Goal: Task Accomplishment & Management: Use online tool/utility

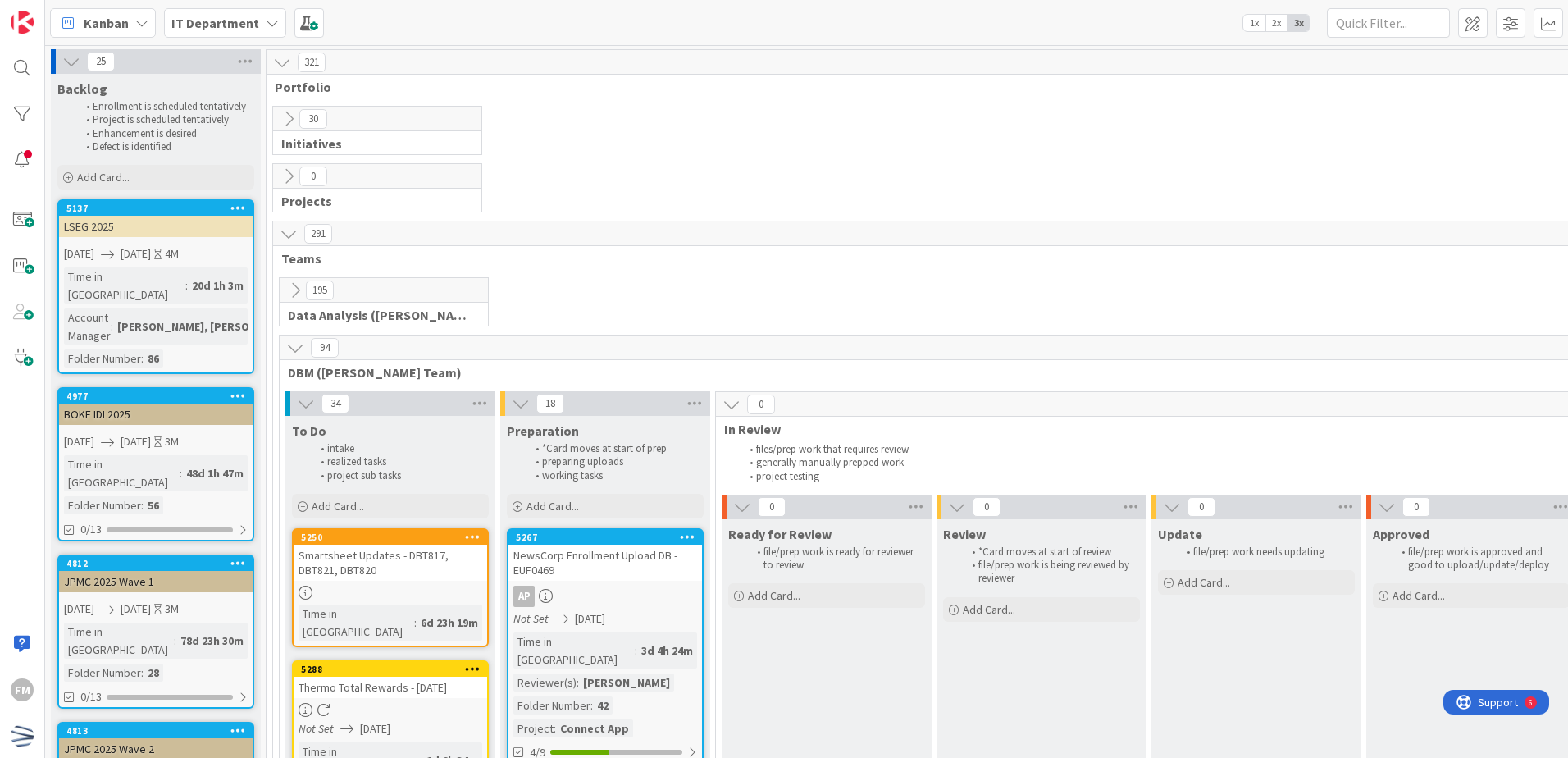
click at [413, 566] on div "Smartsheet Updates - DBT817, DBT821, DBT820" at bounding box center [390, 563] width 194 height 36
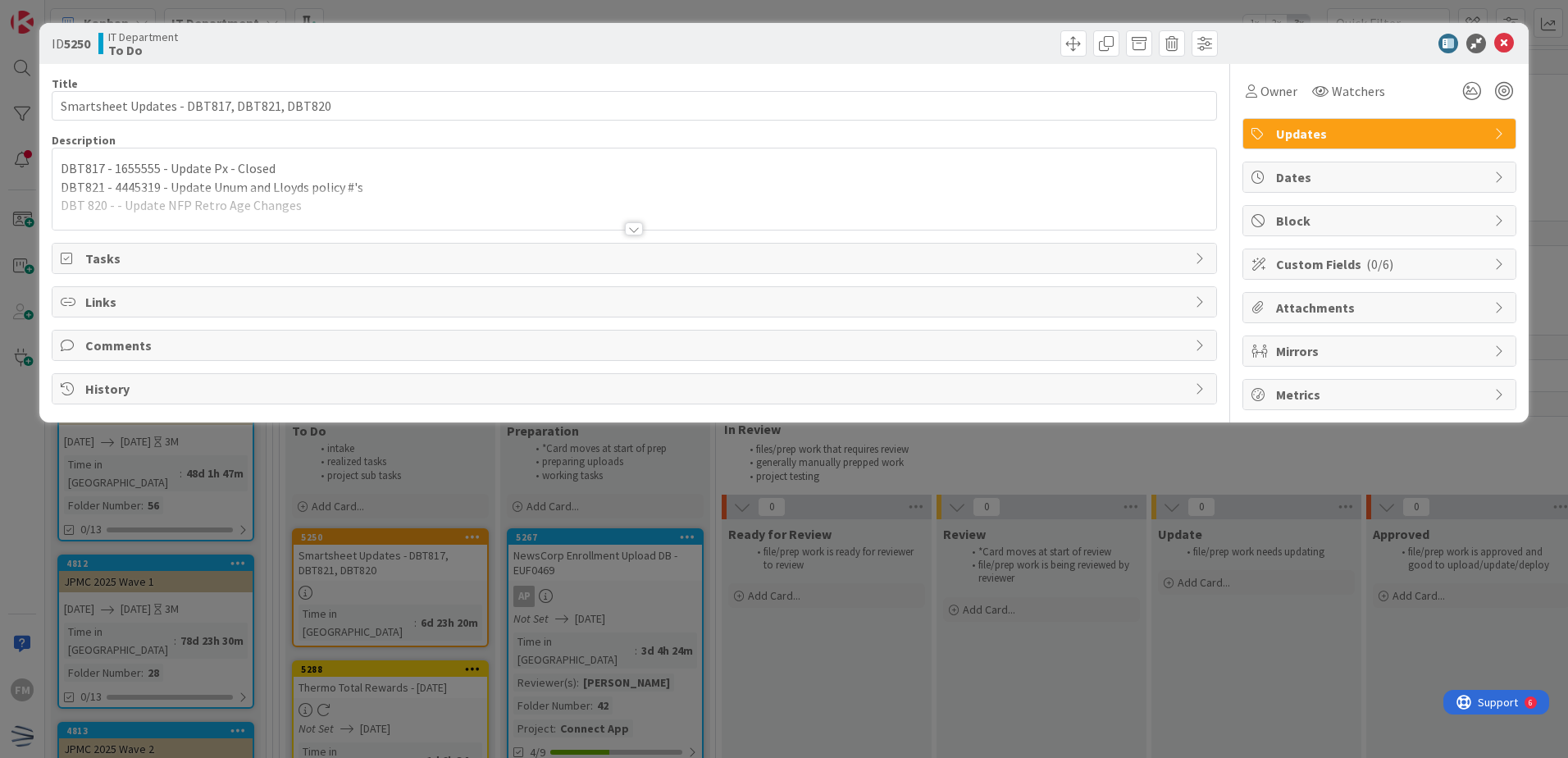
click at [628, 232] on div at bounding box center [634, 229] width 18 height 13
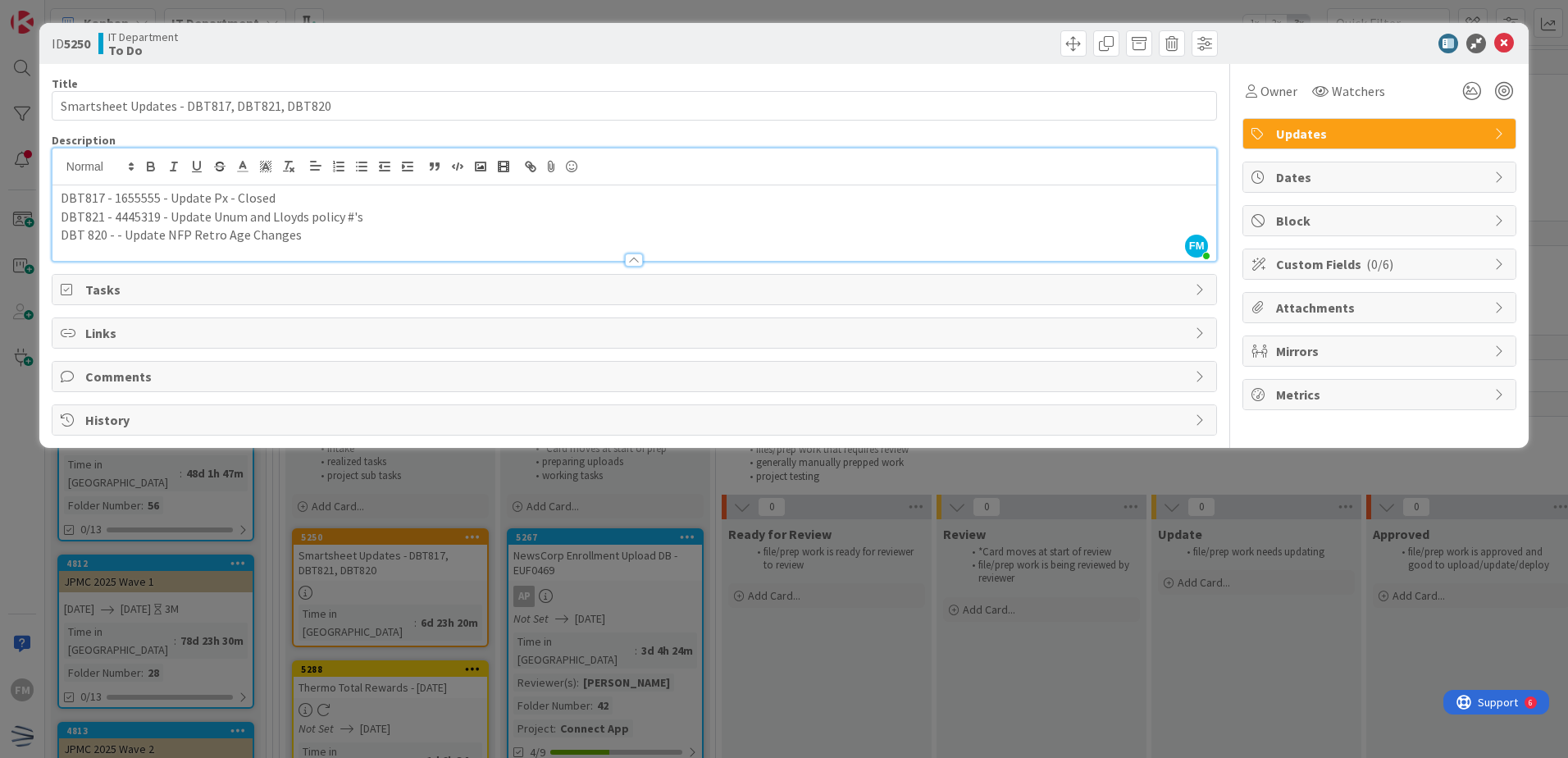
click at [392, 218] on p "DBT821 - 4445319 - Update Unum and Lloyds policy #'s" at bounding box center [634, 217] width 1147 height 19
click at [1500, 36] on icon at bounding box center [1504, 44] width 20 height 20
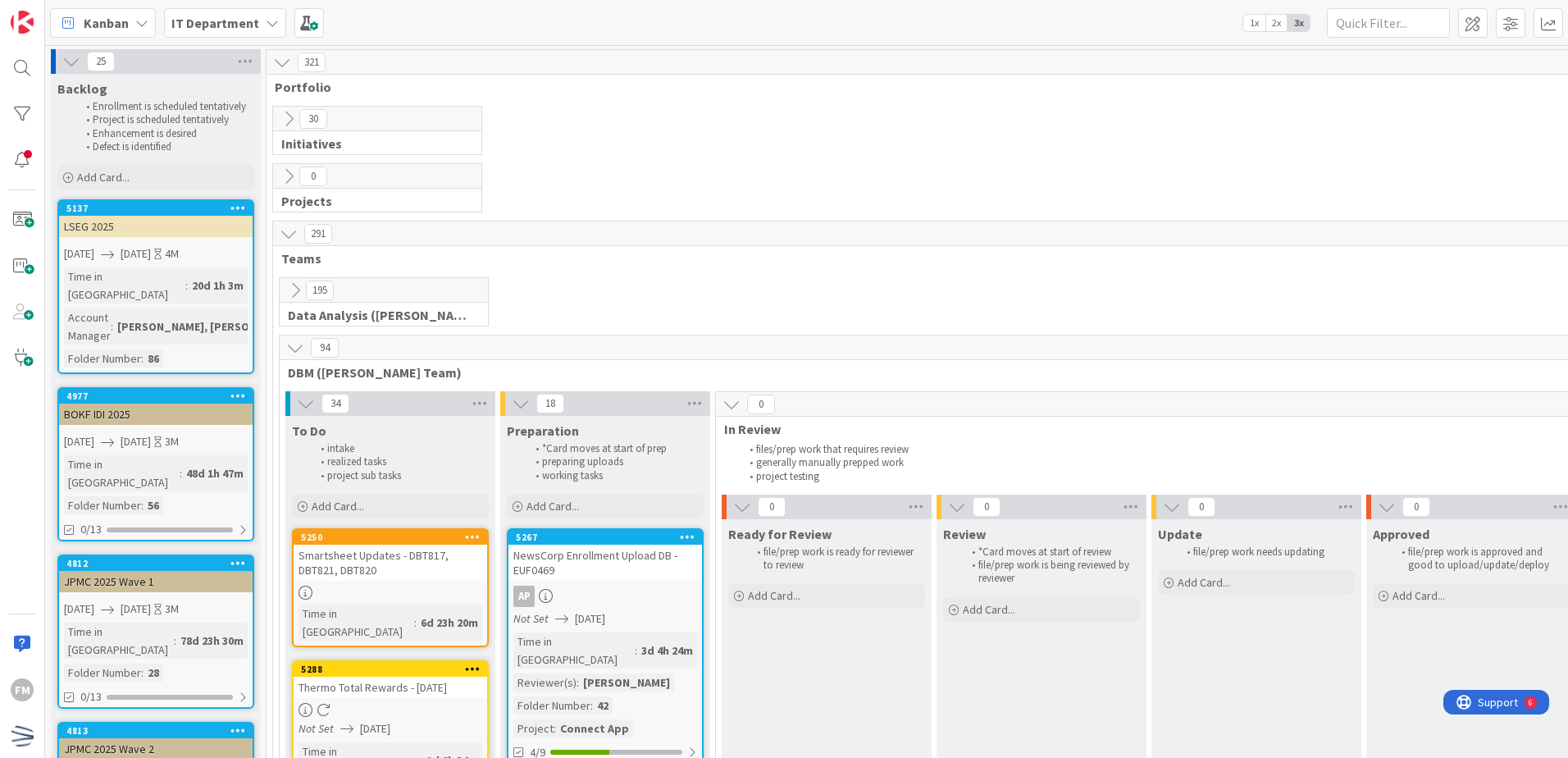
click at [447, 431] on div "To Do" at bounding box center [390, 431] width 197 height 16
click at [343, 509] on span "Add Card..." at bounding box center [338, 506] width 53 height 15
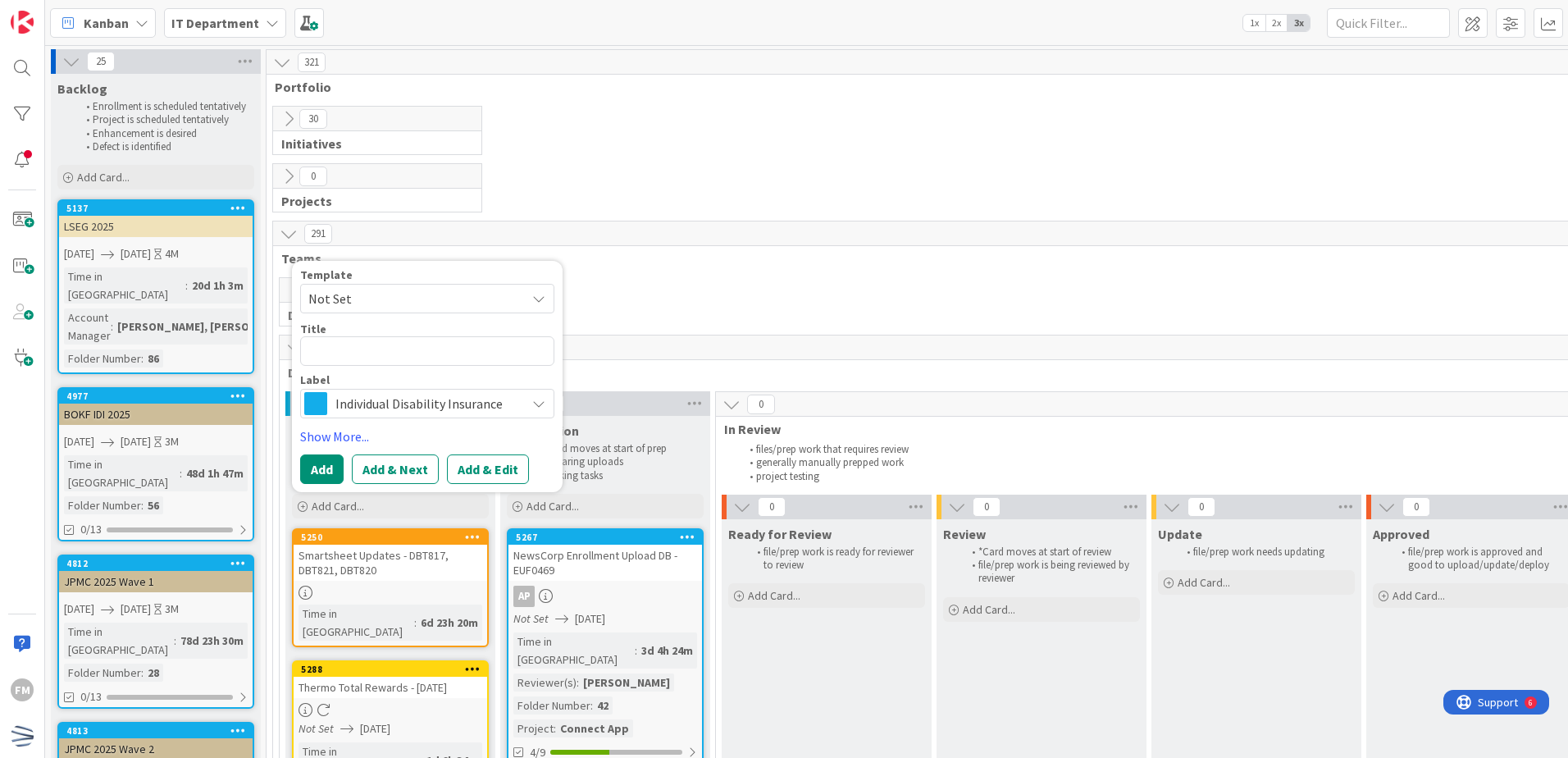
click at [450, 410] on span "Individual Disability Insurance" at bounding box center [426, 404] width 182 height 23
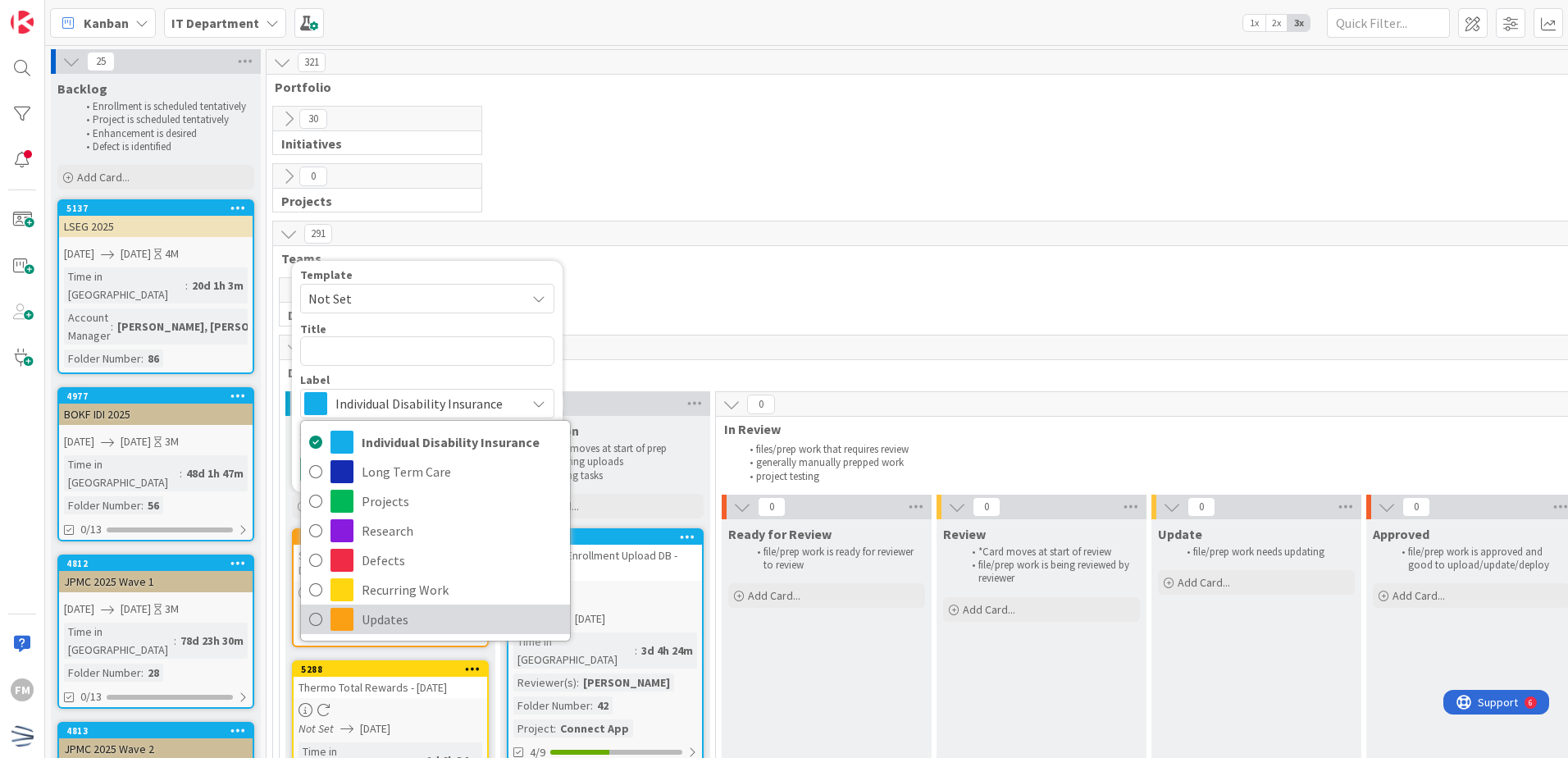
click at [445, 614] on span "Updates" at bounding box center [461, 620] width 200 height 25
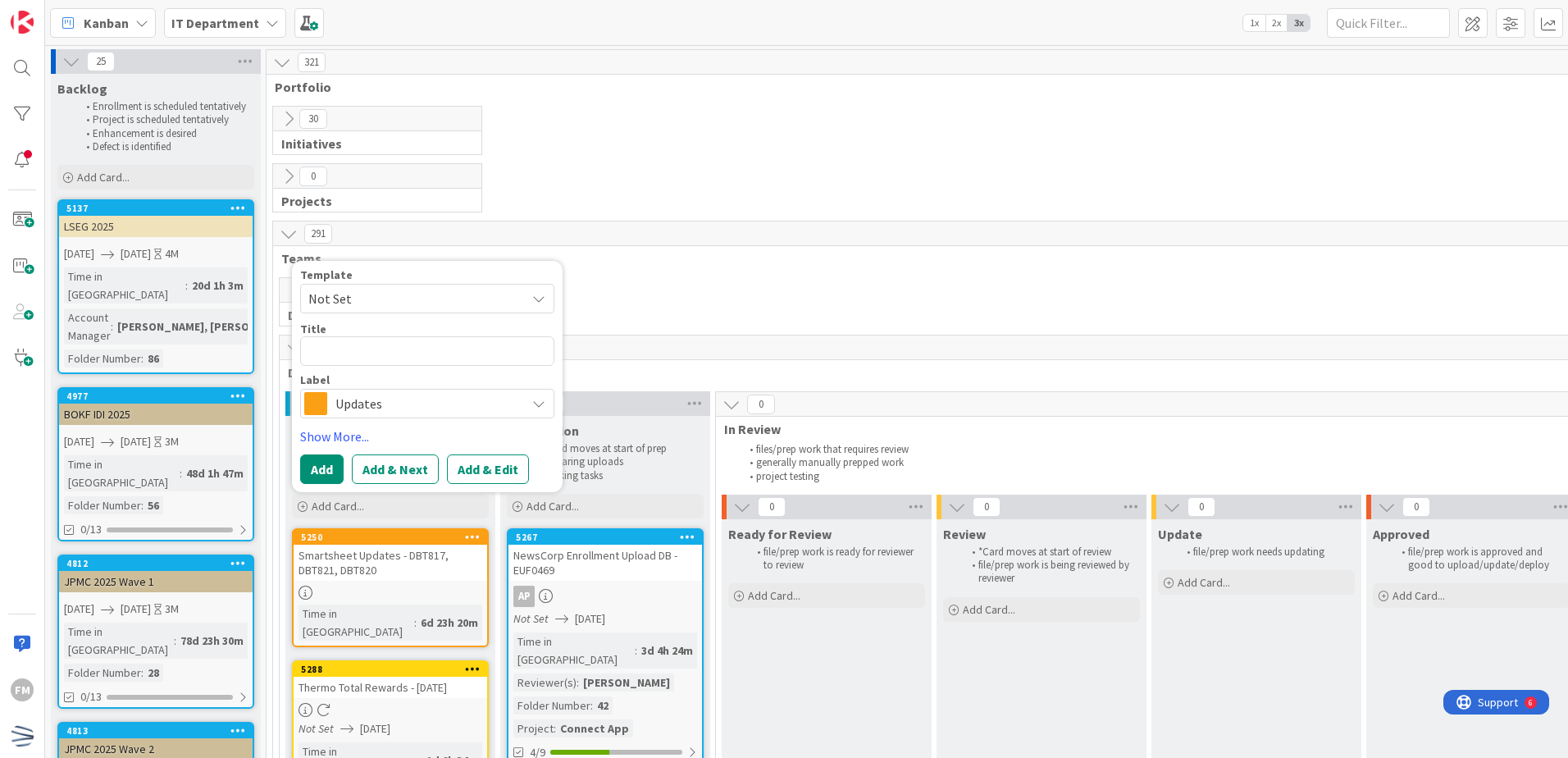
click at [436, 305] on span "Not Set" at bounding box center [410, 299] width 205 height 21
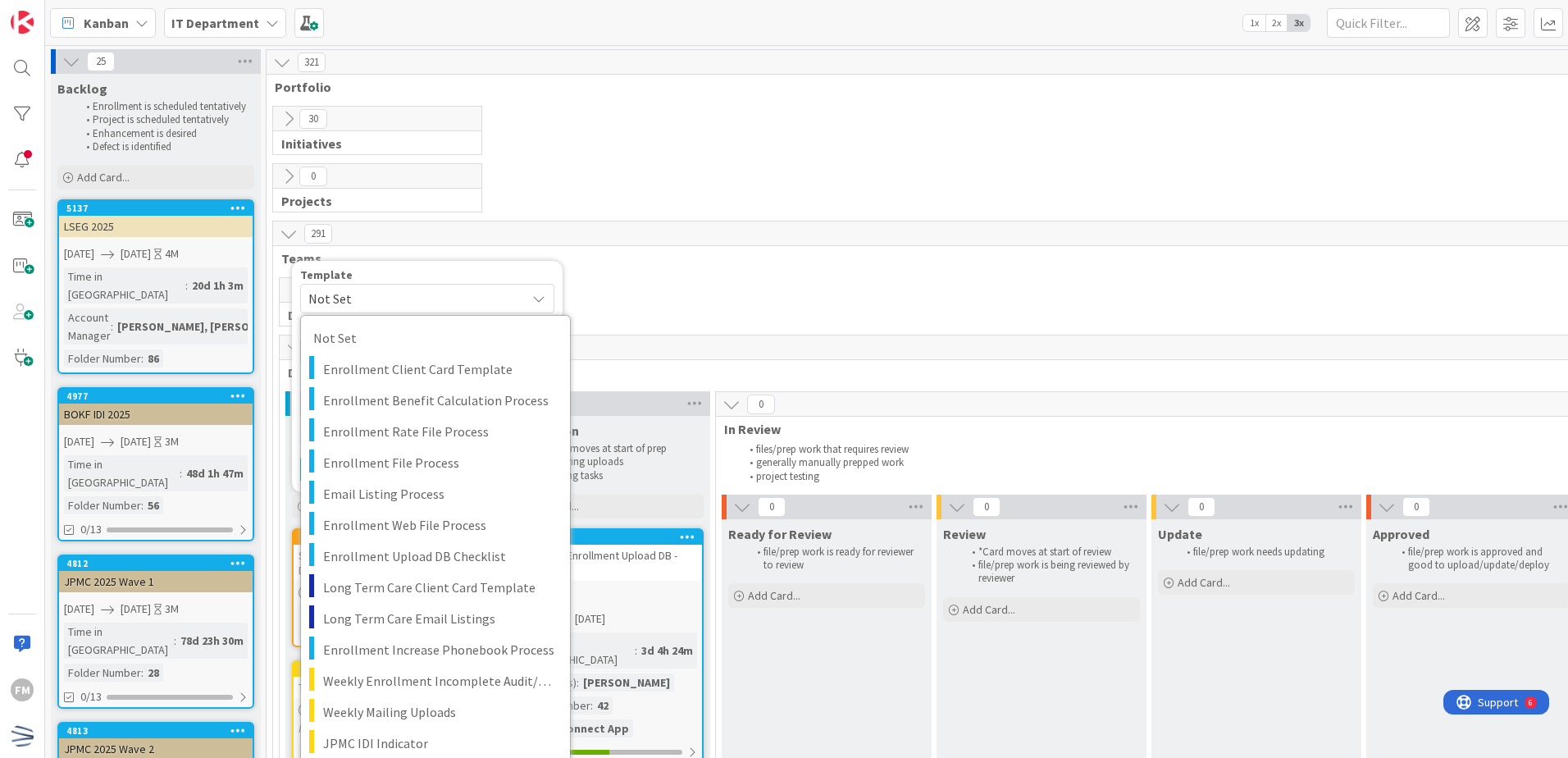
click at [436, 305] on span "Not Set" at bounding box center [410, 299] width 205 height 21
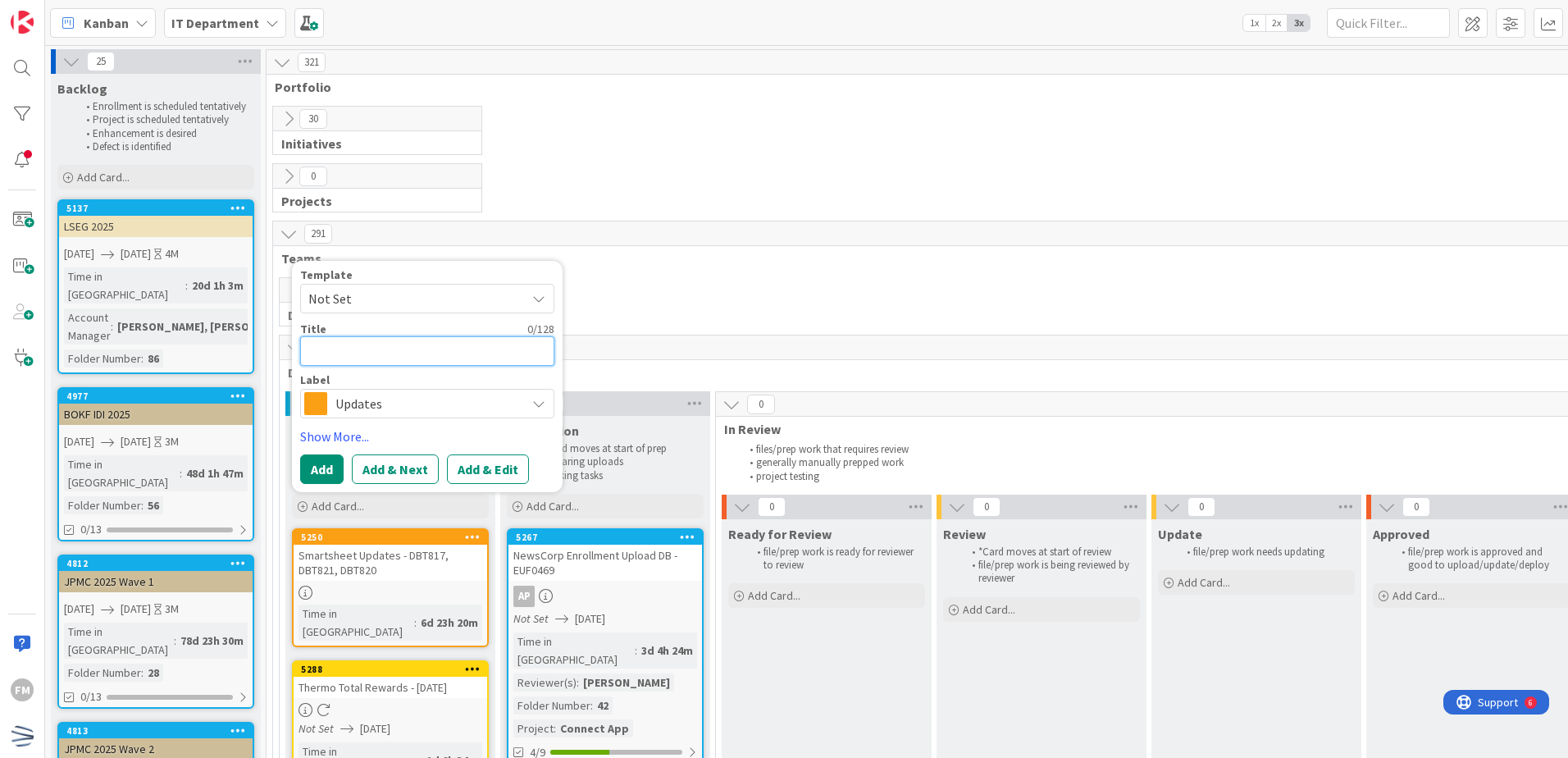
click at [449, 355] on textarea at bounding box center [427, 351] width 254 height 30
type textarea "x"
type textarea "S"
type textarea "x"
type textarea "Sm"
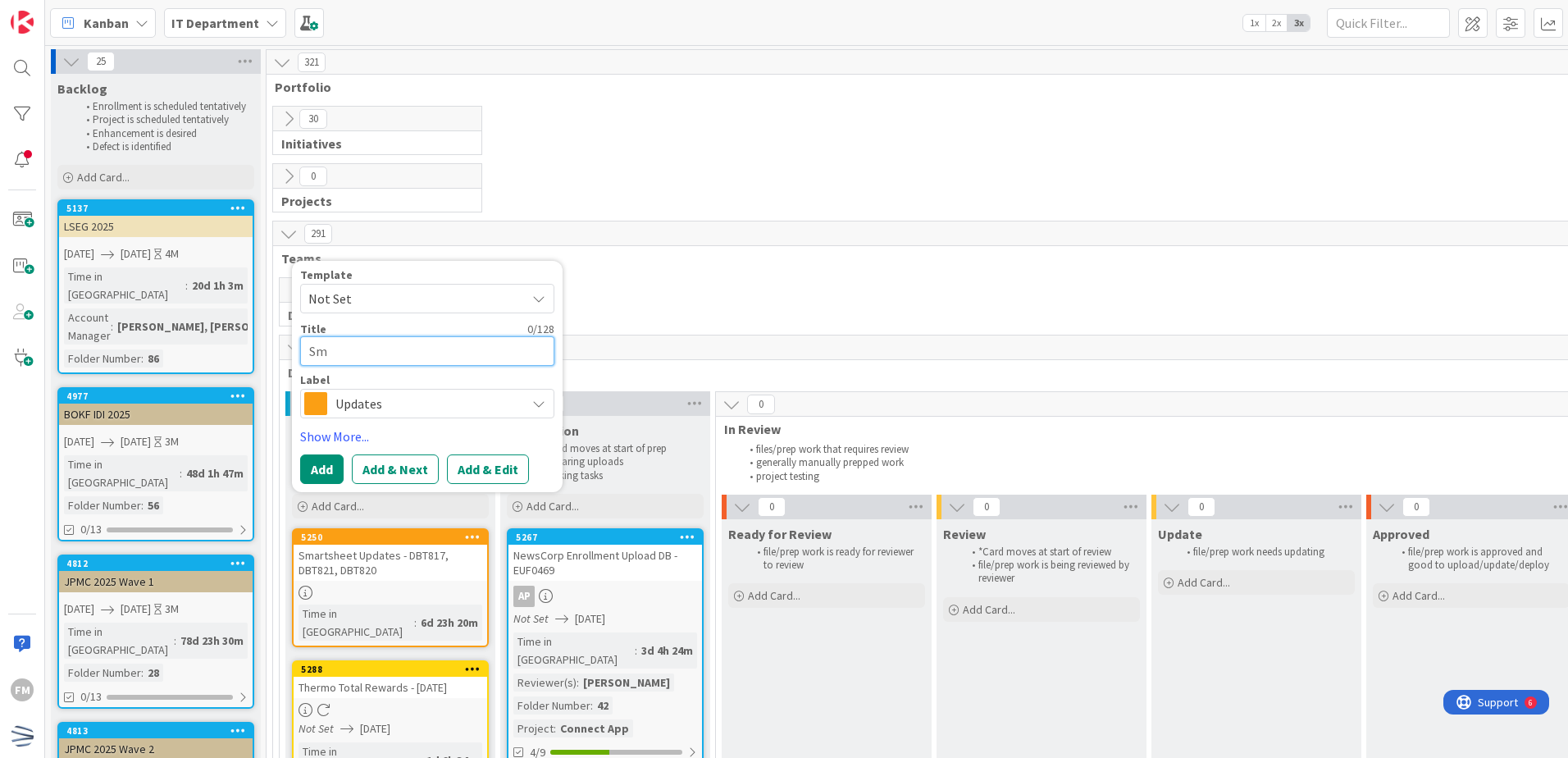
type textarea "x"
type textarea "Sma"
type textarea "x"
type textarea "Smar"
type textarea "x"
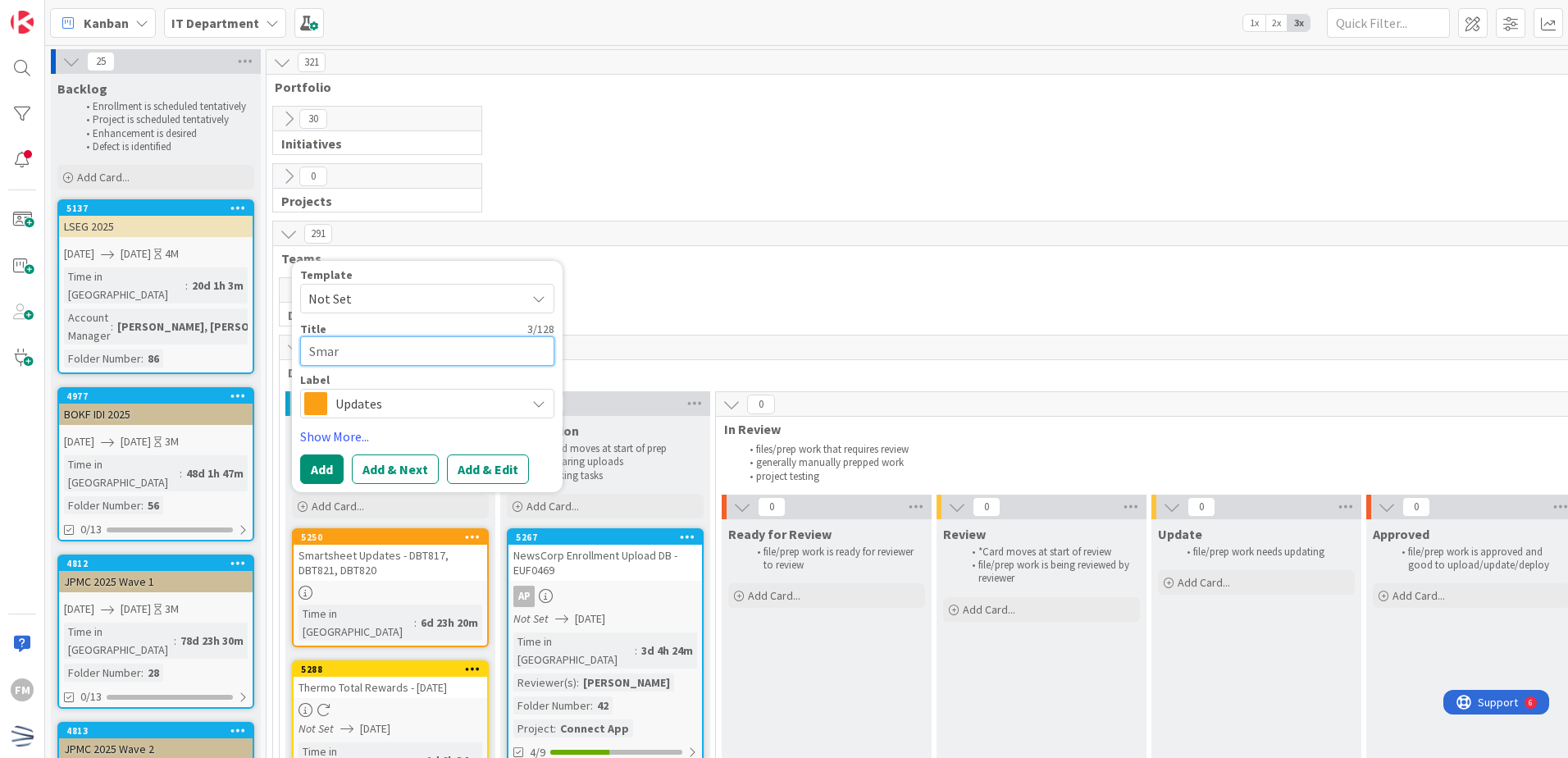
type textarea "Smart"
type textarea "x"
type textarea "Smarts"
type textarea "x"
type textarea "Smartsh"
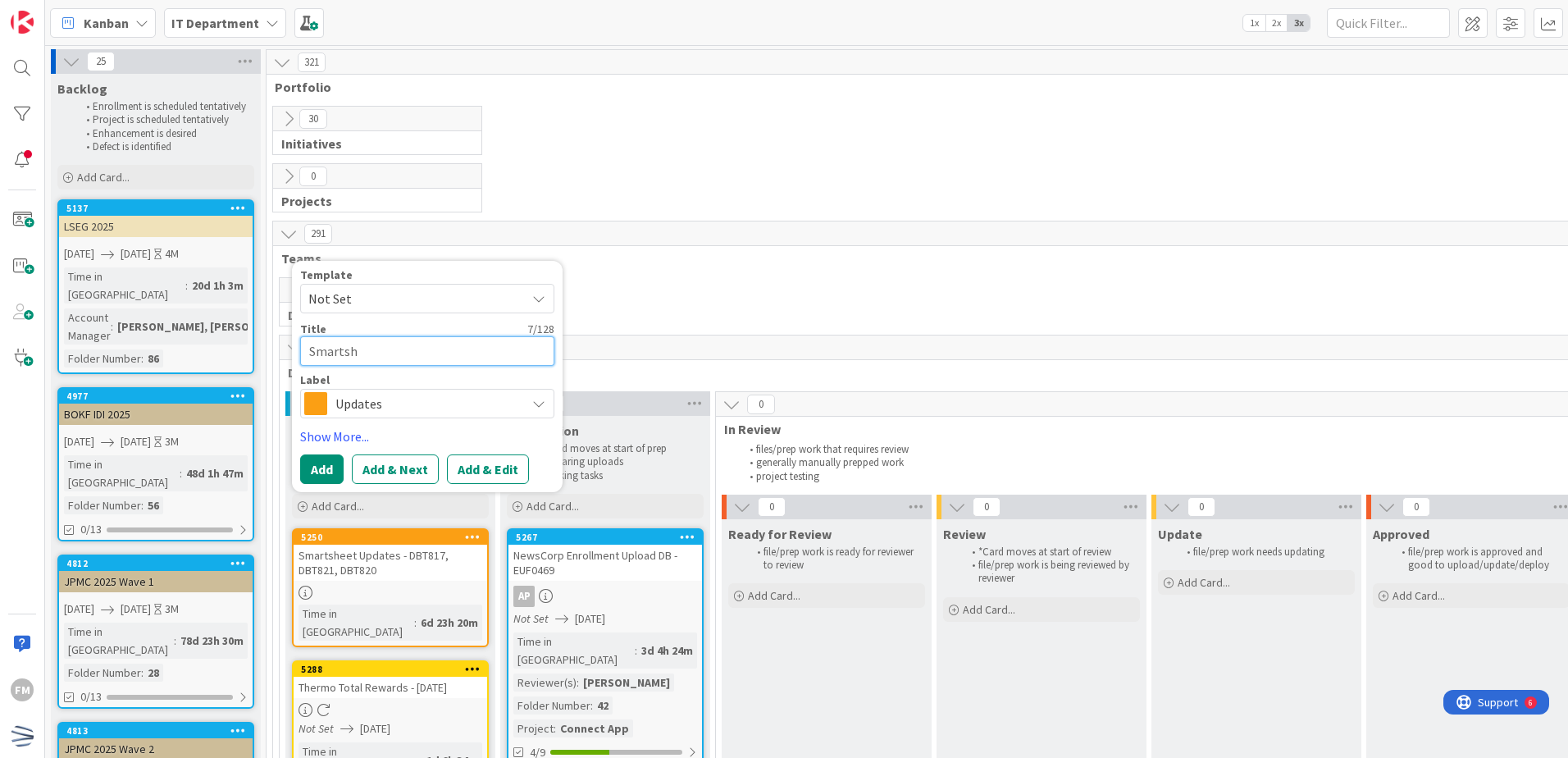
type textarea "x"
type textarea "Smartshe"
type textarea "x"
type textarea "Smartshee"
type textarea "x"
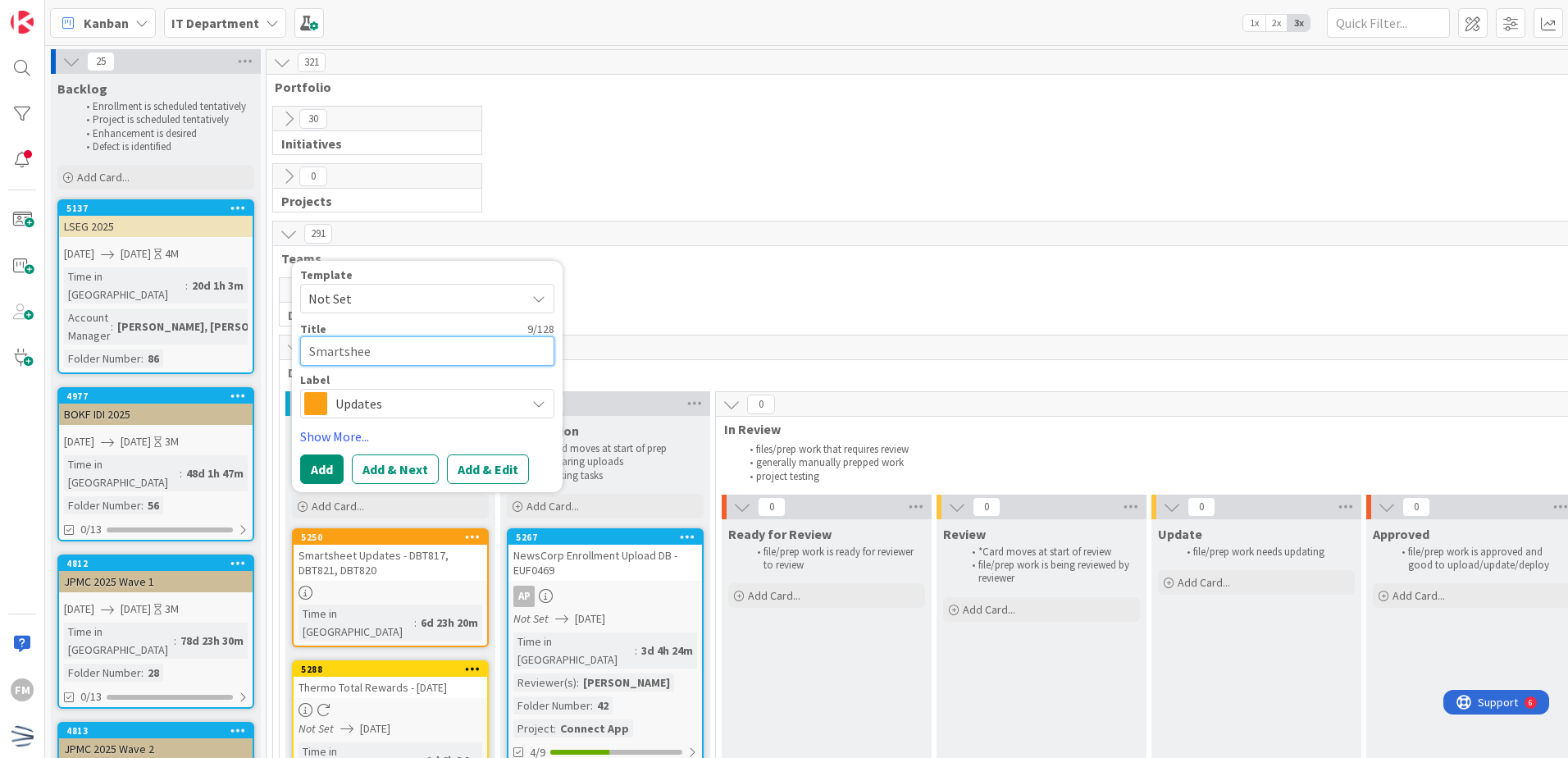
type textarea "Smartsheet"
type textarea "x"
type textarea "Smartsheet"
type textarea "x"
type textarea "Smartsheet U"
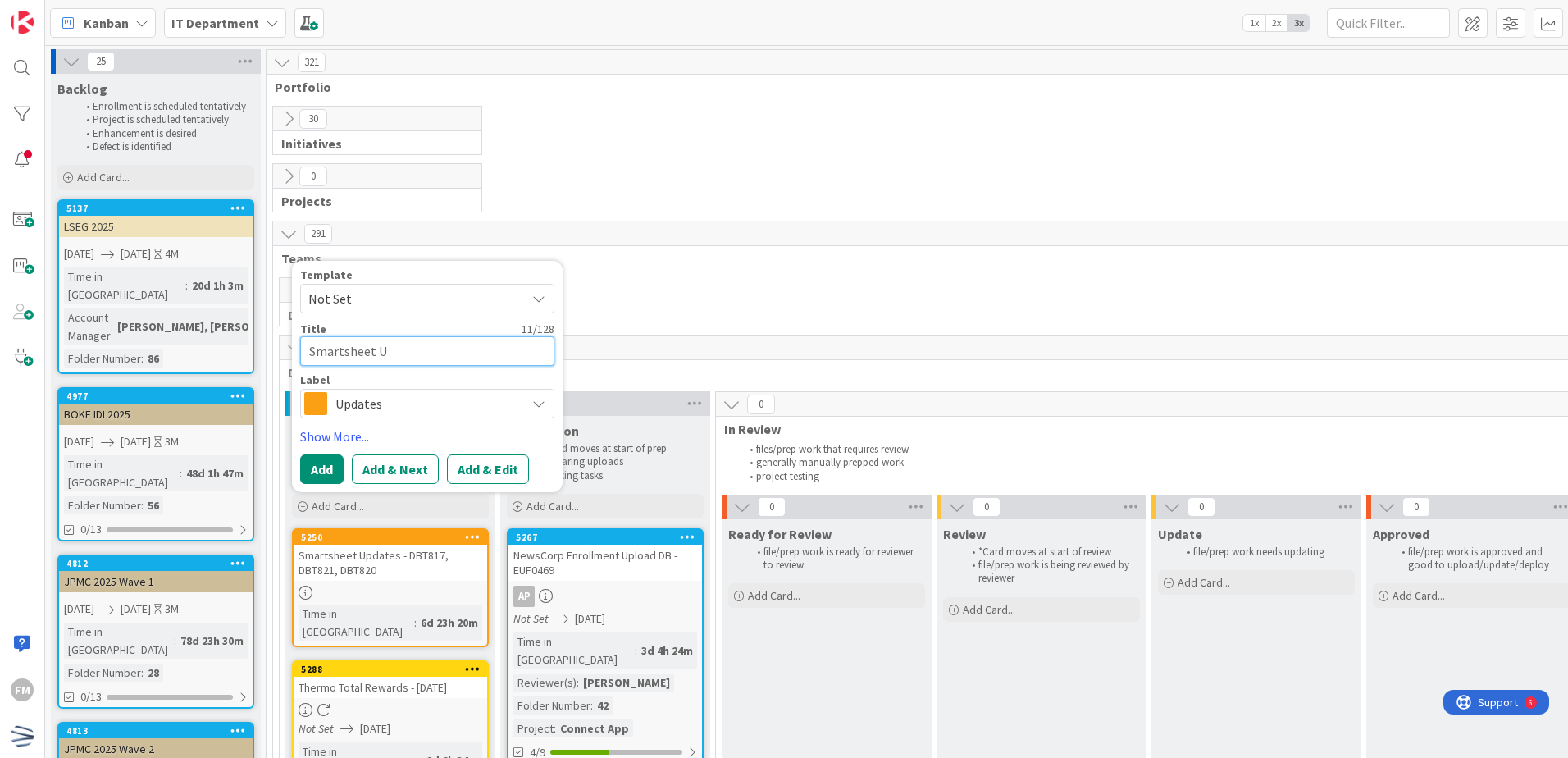
type textarea "x"
type textarea "Smartsheet Upd"
type textarea "x"
type textarea "Smartsheet Upda"
type textarea "x"
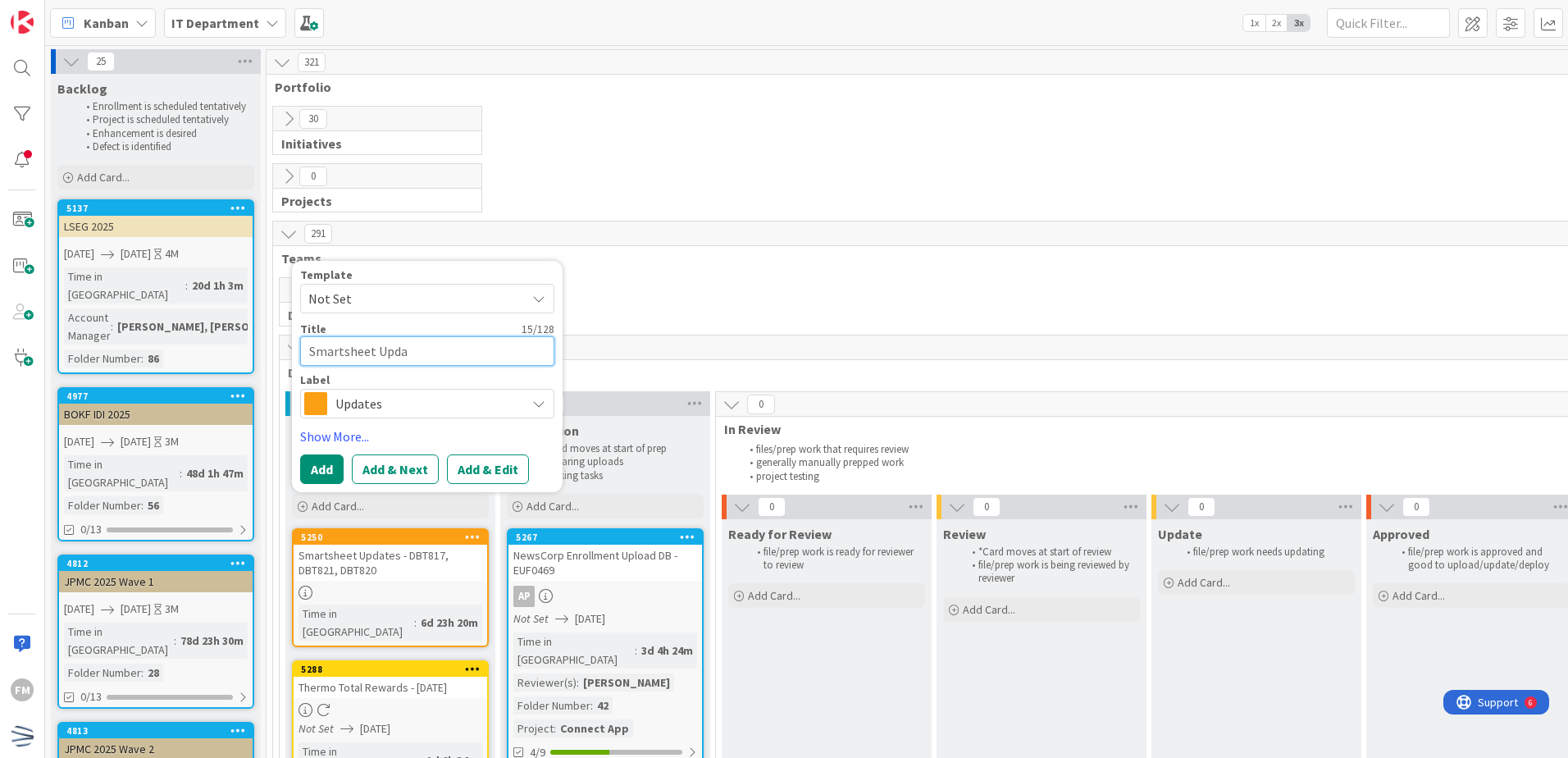
type textarea "Smartsheet Updat"
type textarea "x"
type textarea "Smartsheet Updates"
type textarea "x"
type textarea "Smartsheet Updates"
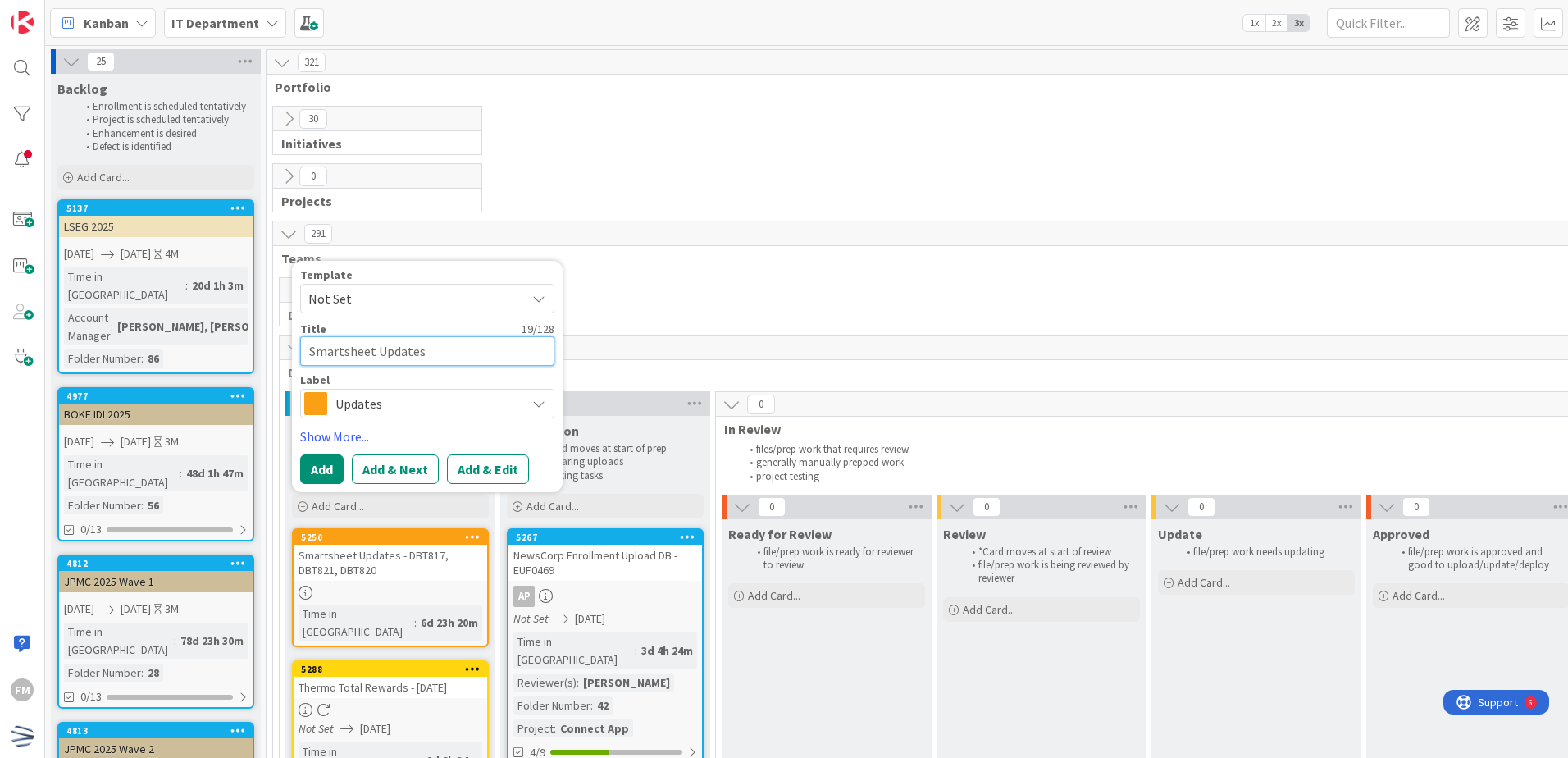
type textarea "x"
type textarea "Smartsheet Updates -"
type textarea "x"
type textarea "Smartsheet Updates -"
type textarea "x"
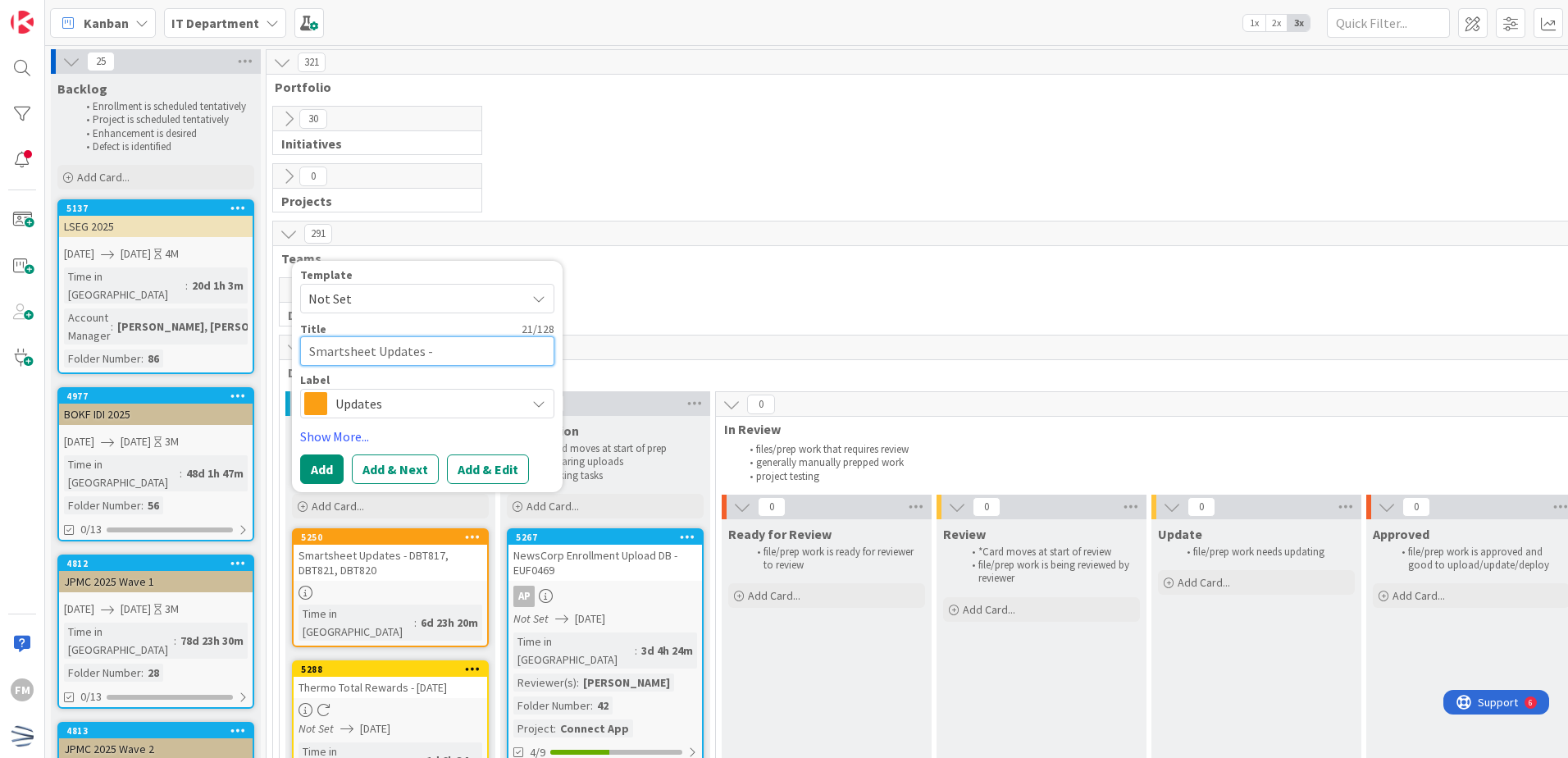
type textarea "Smartsheet Updates - d"
type textarea "x"
type textarea "Smartsheet Updates - db"
type textarea "x"
type textarea "Smartsheet Updates - d"
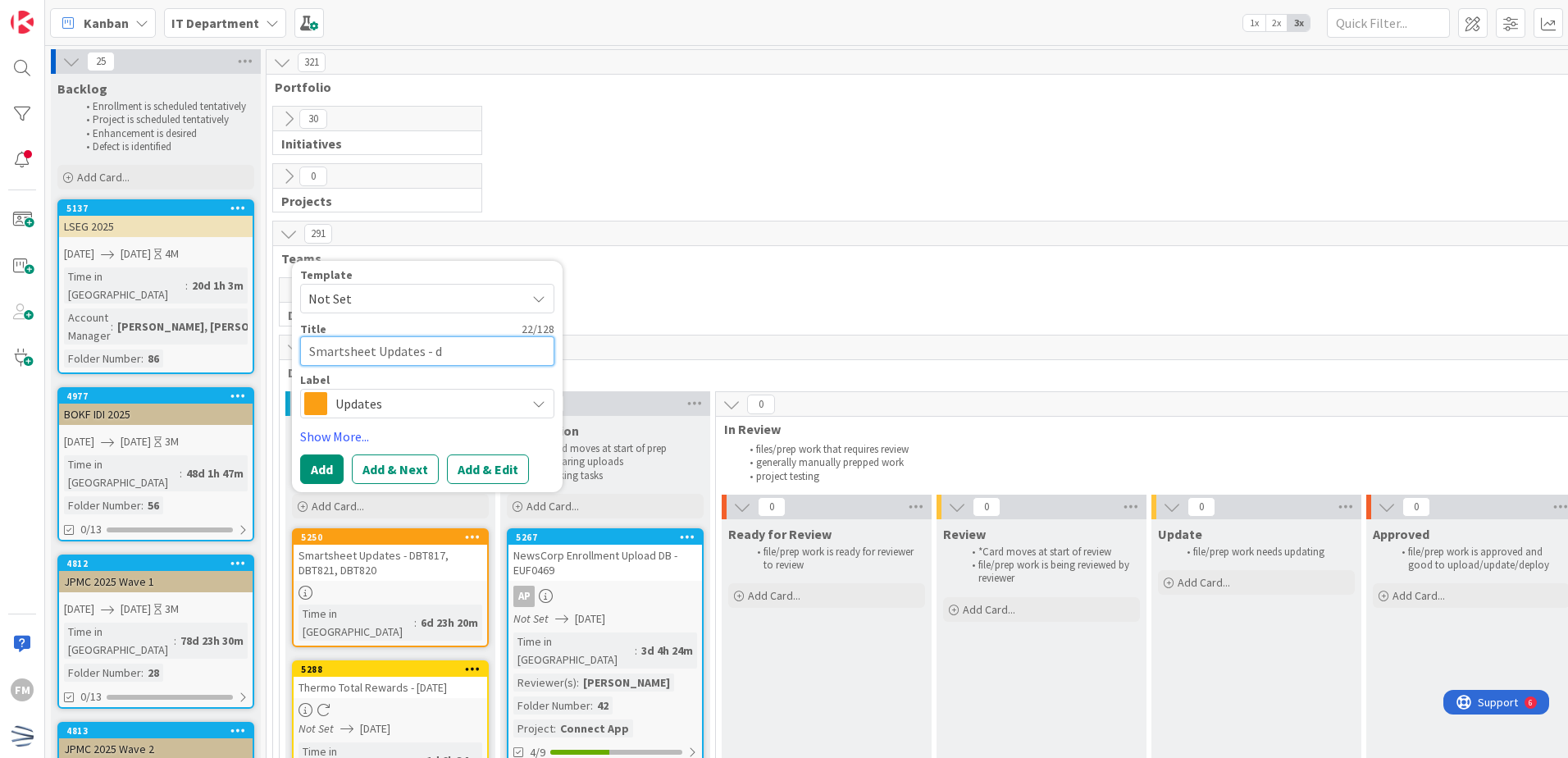
type textarea "x"
type textarea "Smartsheet Updates -"
type textarea "x"
type textarea "Smartsheet Updates - d"
type textarea "x"
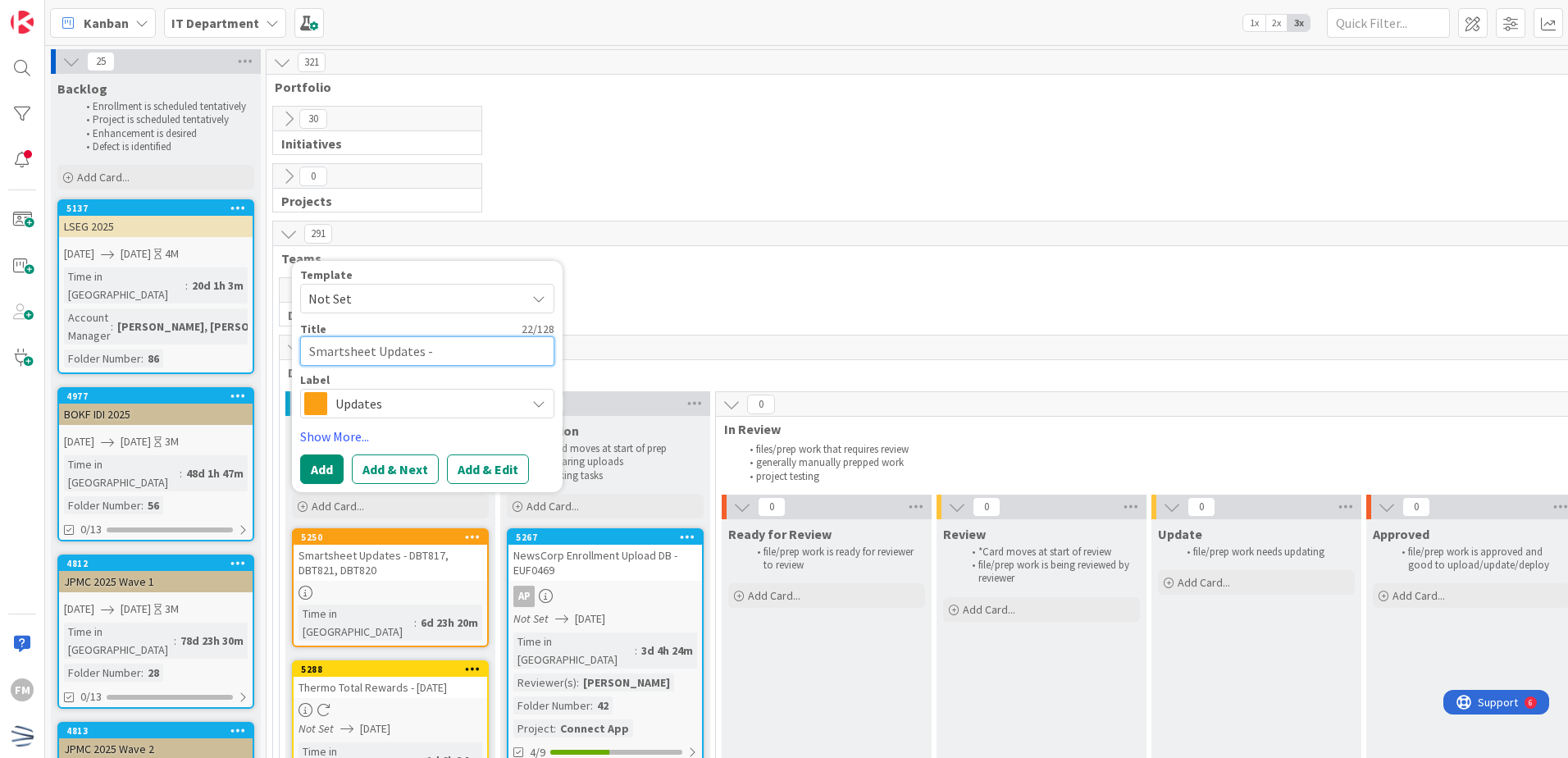
type textarea "Smartsheet Updates - D"
type textarea "x"
type textarea "Smartsheet Updates - DB"
type textarea "x"
type textarea "Smartsheet Updates - DBT"
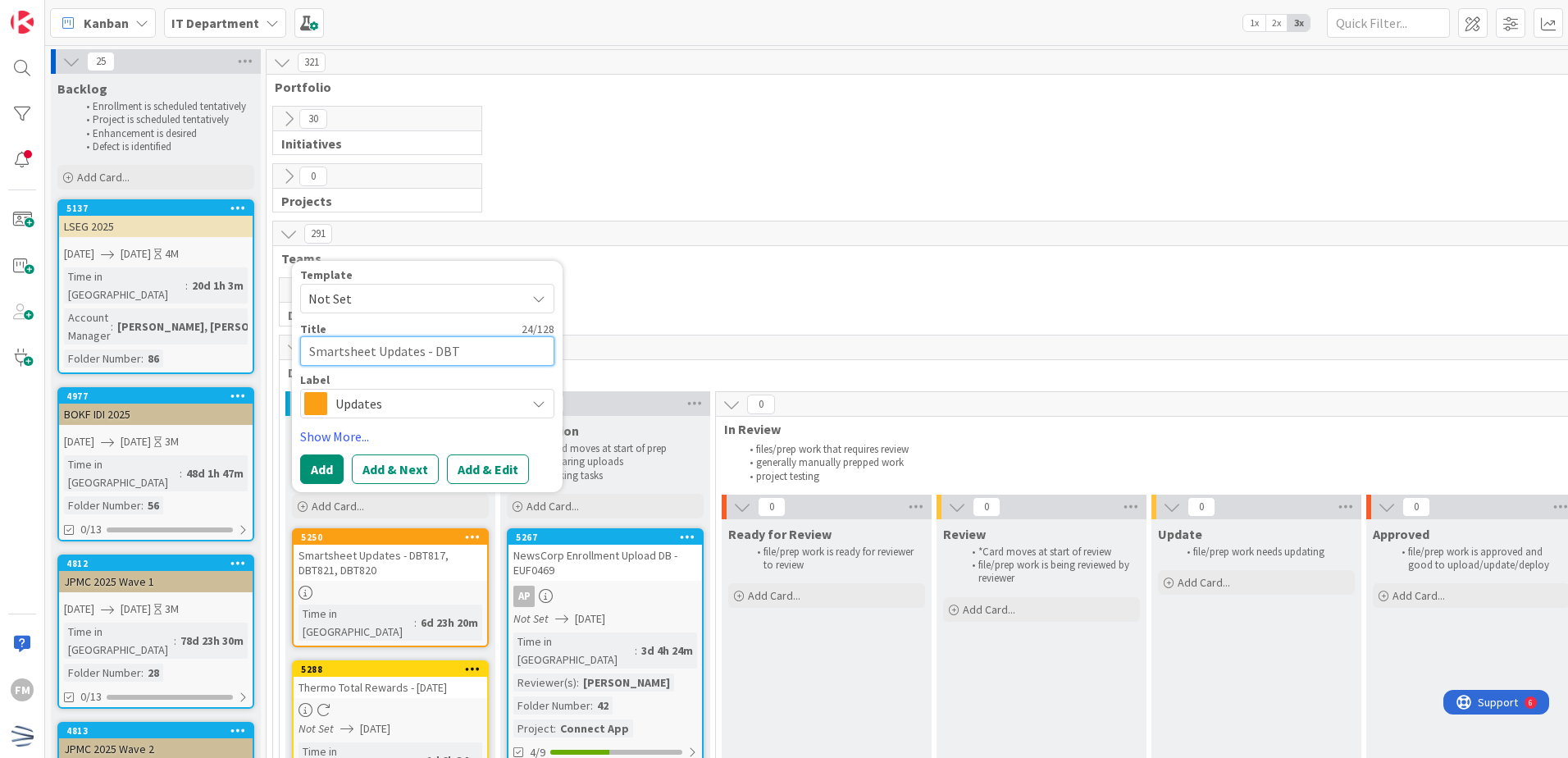
type textarea "x"
type textarea "Smartsheet Updates - DBT8"
type textarea "x"
type textarea "Smartsheet Updates - DBT82"
type textarea "x"
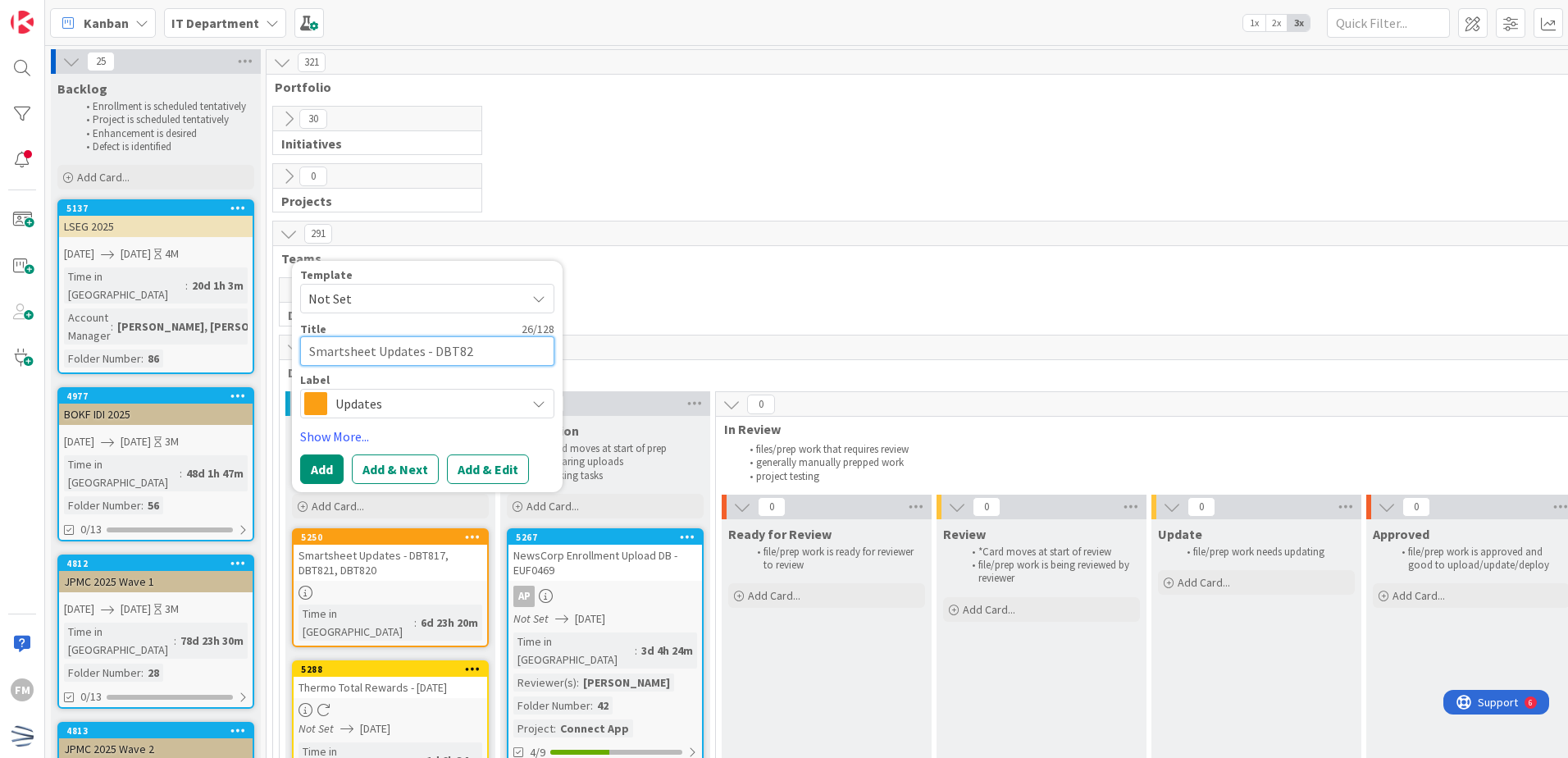
type textarea "Smartsheet Updates - DBT823"
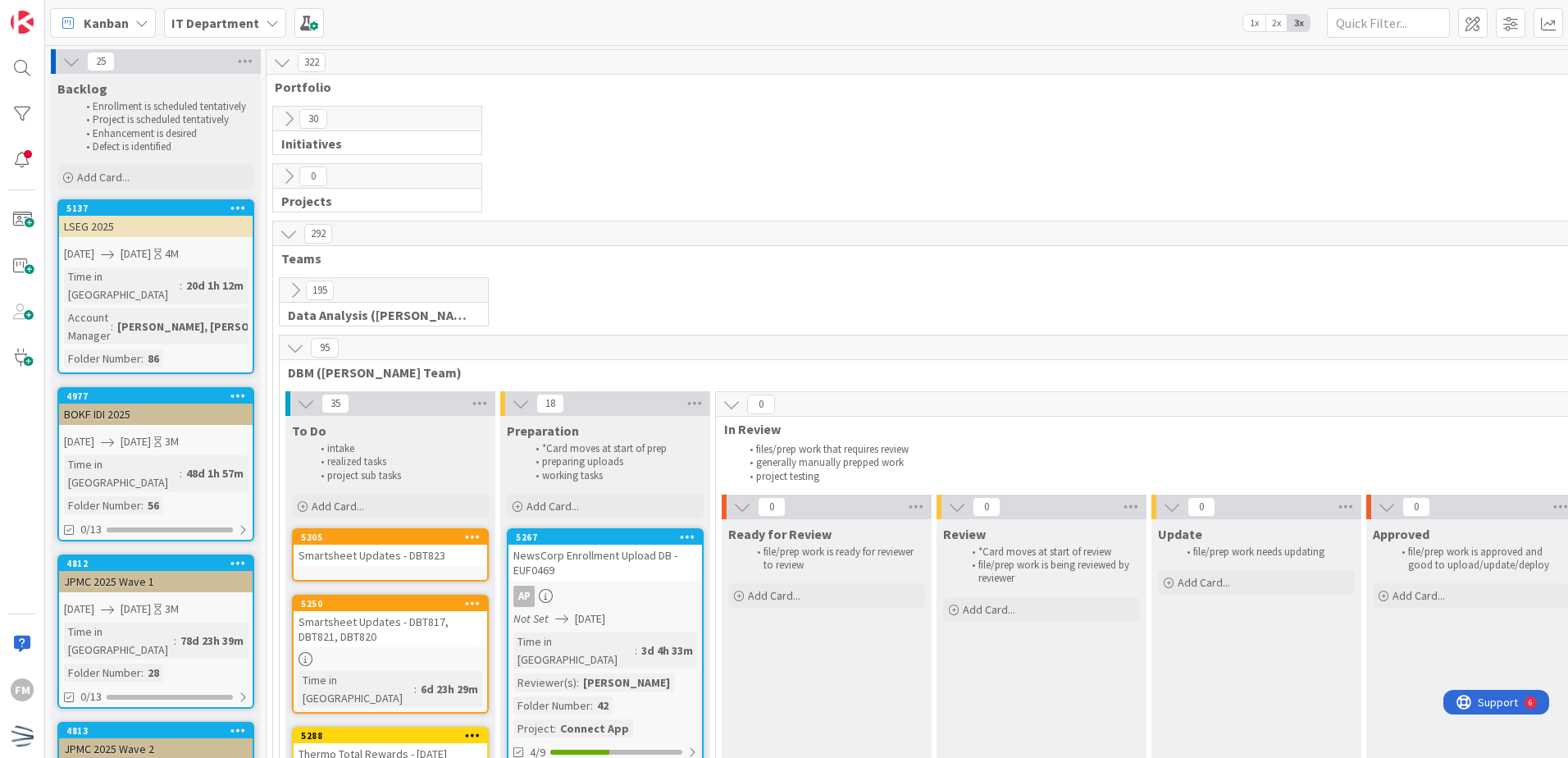
click at [310, 660] on icon at bounding box center [305, 659] width 14 height 14
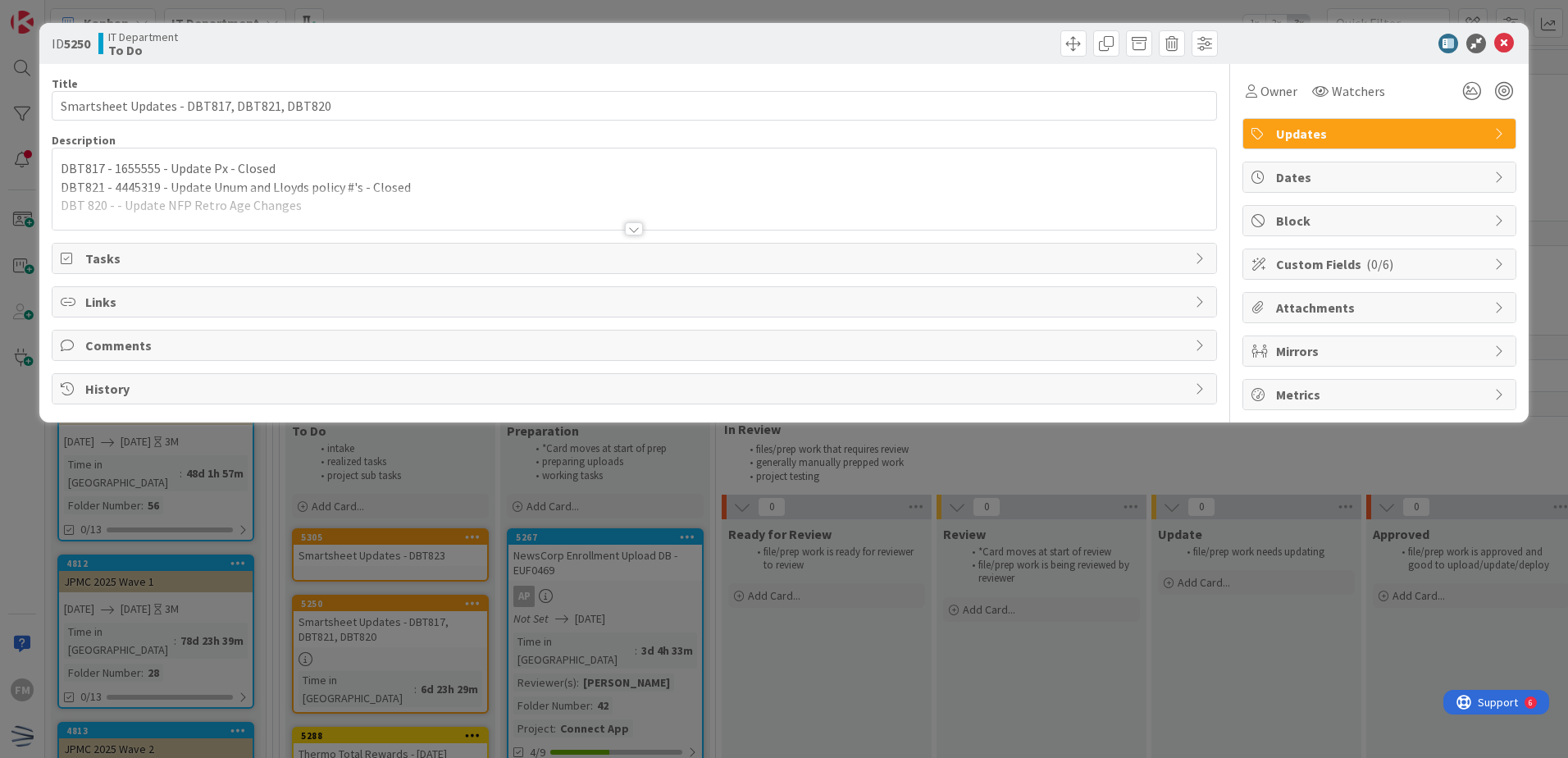
click at [632, 229] on div at bounding box center [634, 229] width 18 height 13
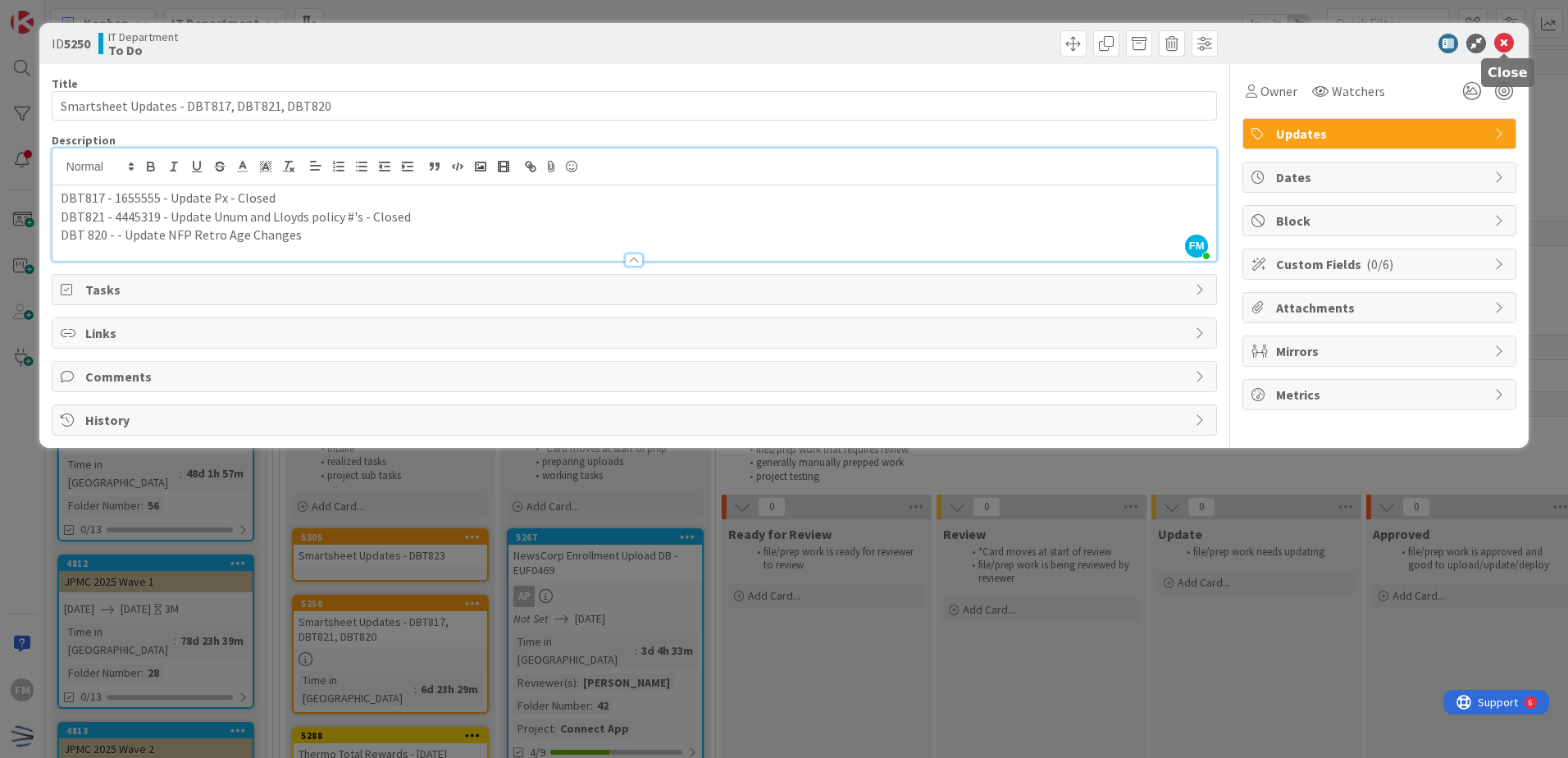
click at [1496, 42] on icon at bounding box center [1504, 44] width 20 height 20
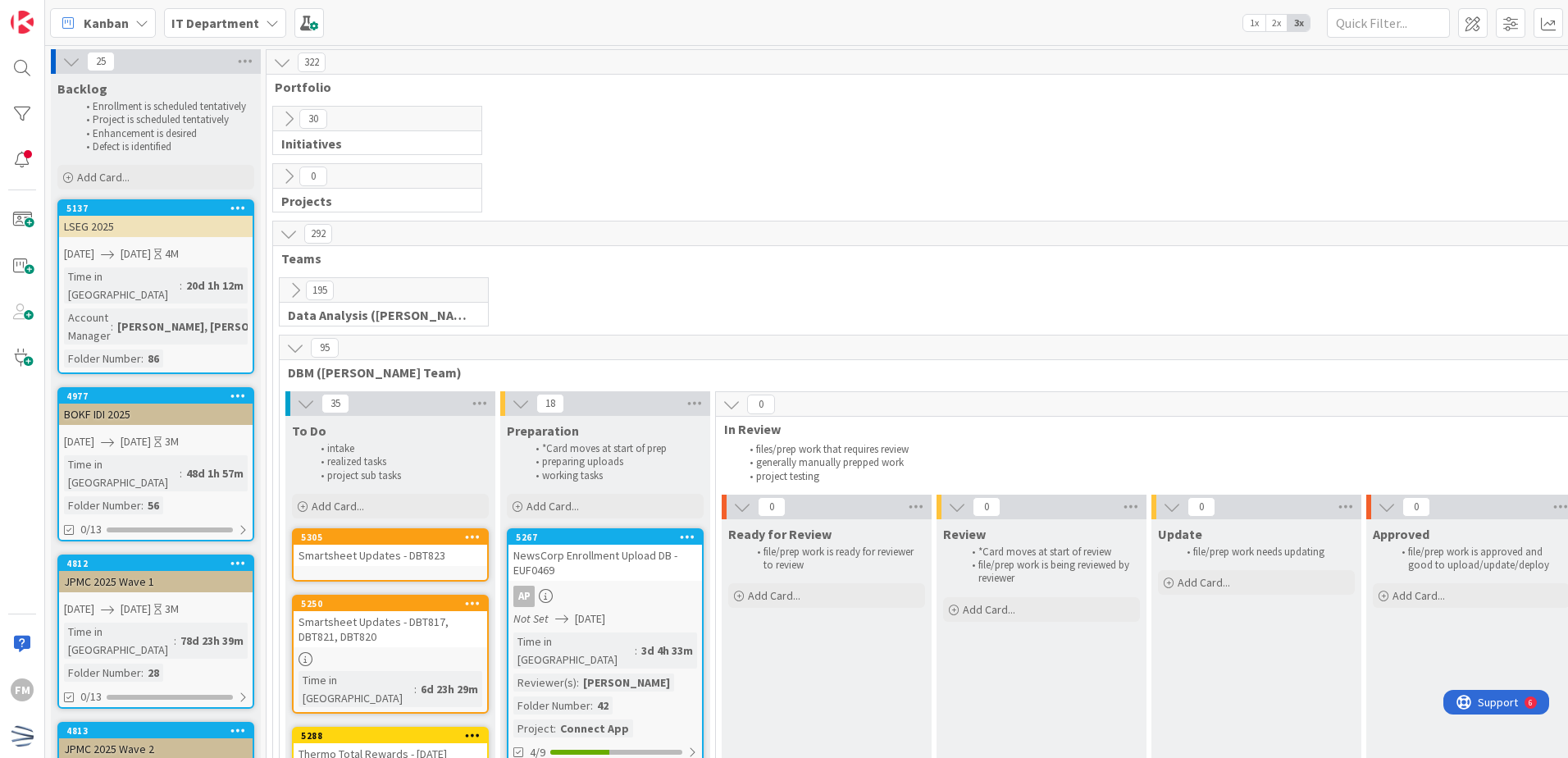
click at [393, 554] on div "Smartsheet Updates - DBT823" at bounding box center [390, 555] width 194 height 21
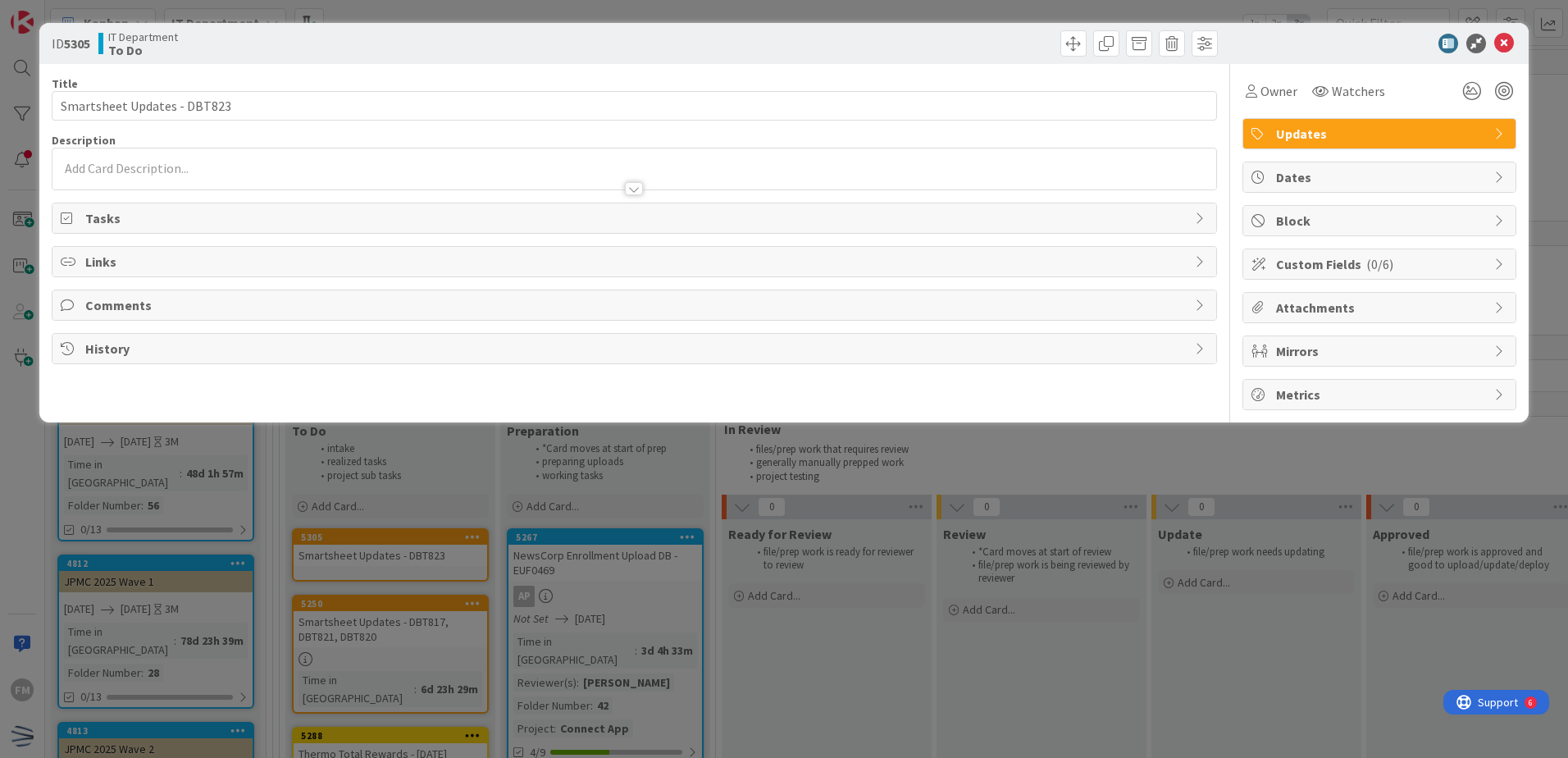
click at [291, 226] on span "Tasks" at bounding box center [636, 218] width 1101 height 20
click at [369, 185] on div at bounding box center [634, 180] width 1164 height 17
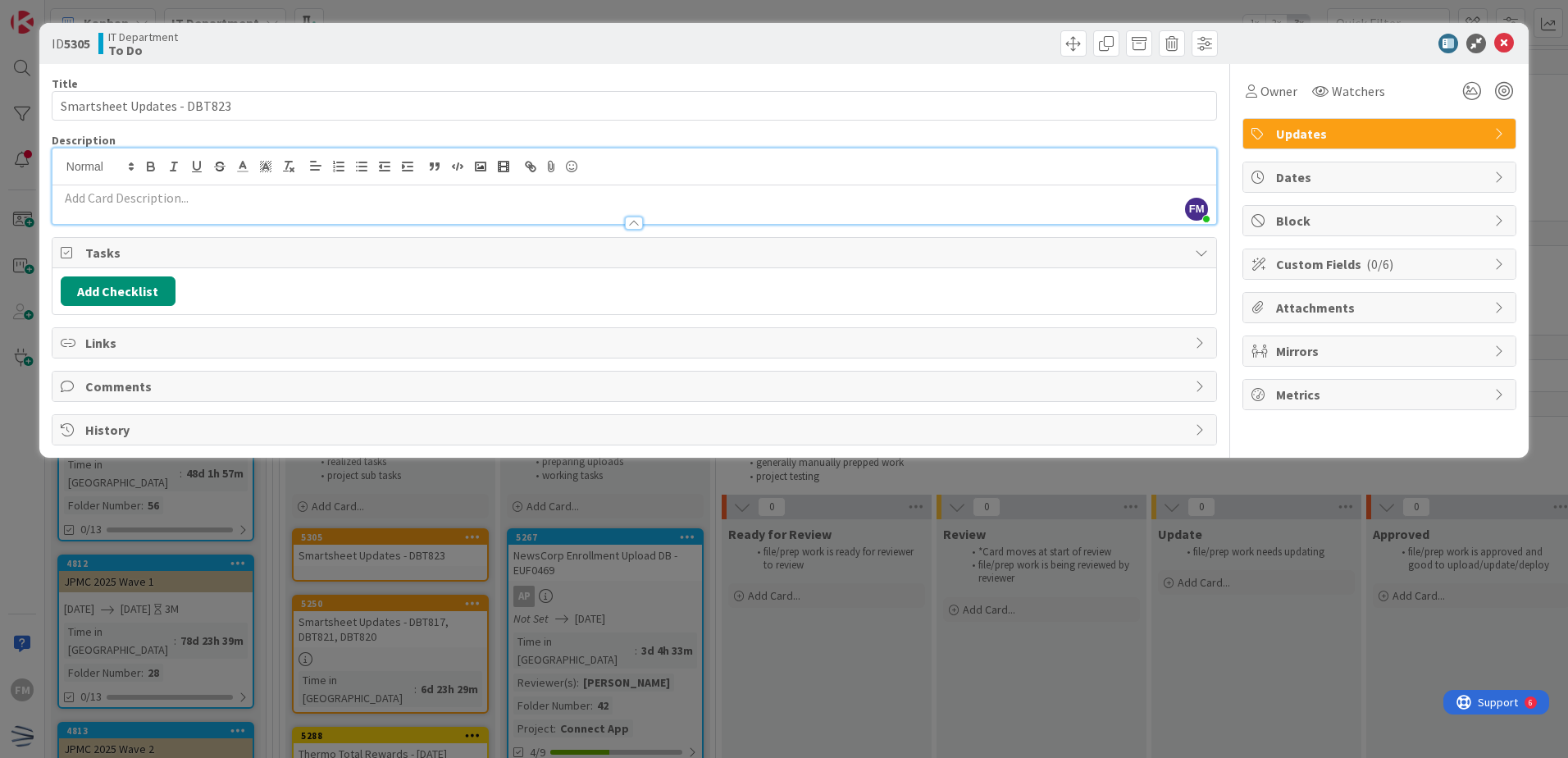
click at [174, 202] on p at bounding box center [634, 198] width 1147 height 19
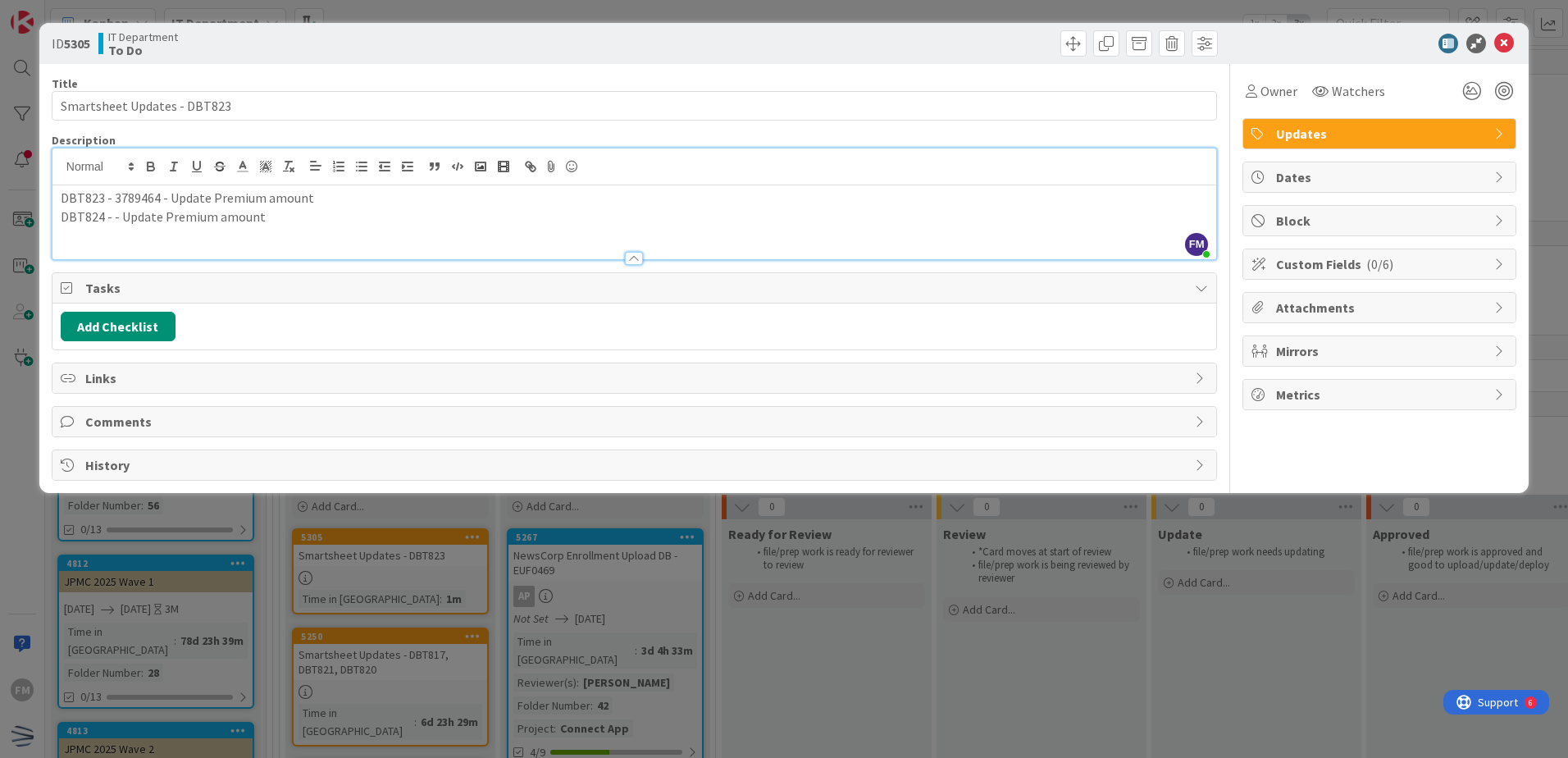
click at [208, 197] on p "DBT823 - 3789464 - Update Premium amount" at bounding box center [634, 198] width 1147 height 19
click at [162, 222] on p "DBT824 - - Update Premium amount" at bounding box center [634, 217] width 1147 height 19
click at [110, 221] on p "DBT824 - - Update Benefit and Premium amount" at bounding box center [634, 217] width 1147 height 19
click at [1501, 40] on icon at bounding box center [1504, 44] width 20 height 20
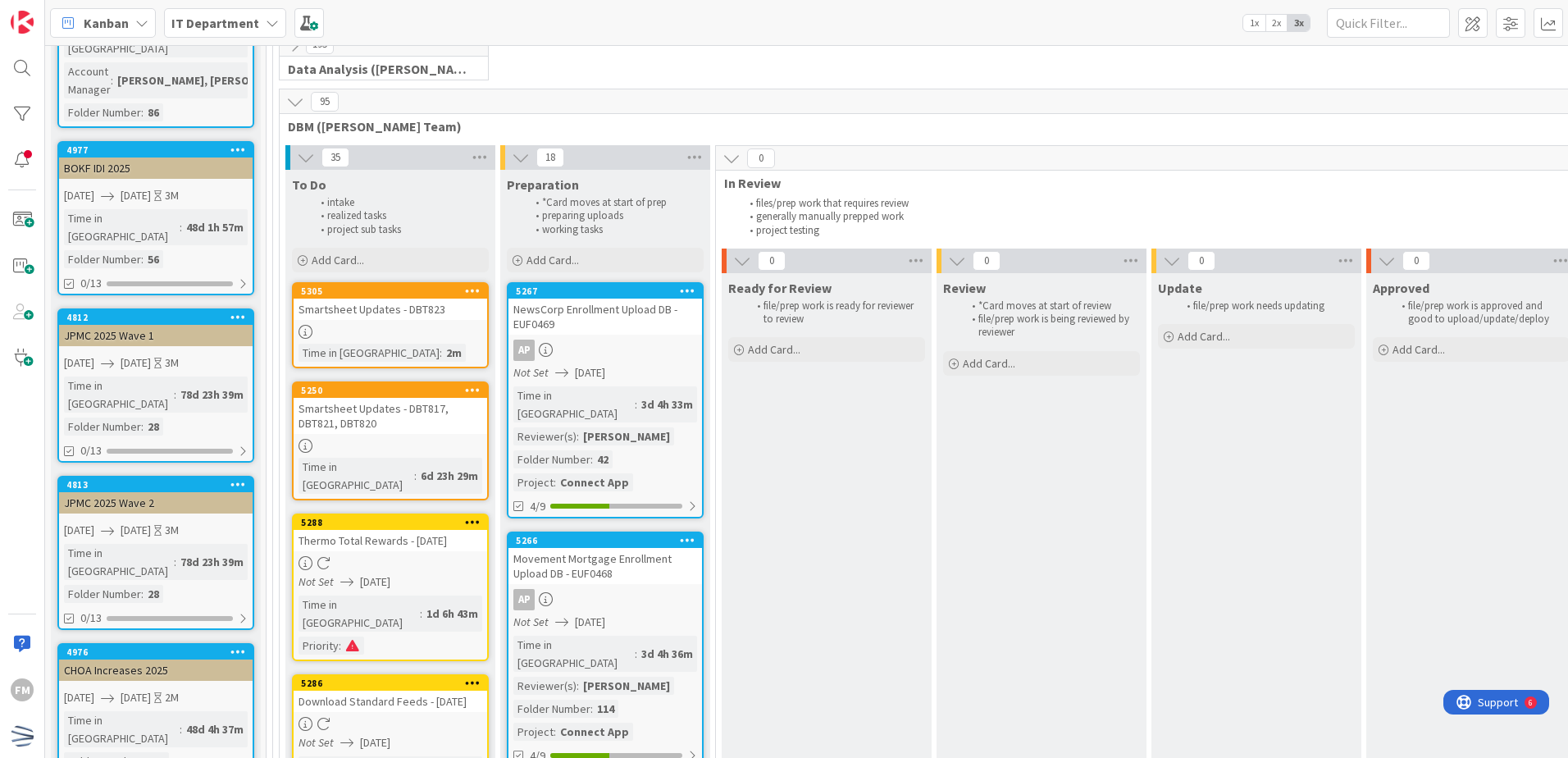
click at [459, 306] on div "Smartsheet Updates - DBT823" at bounding box center [390, 309] width 194 height 21
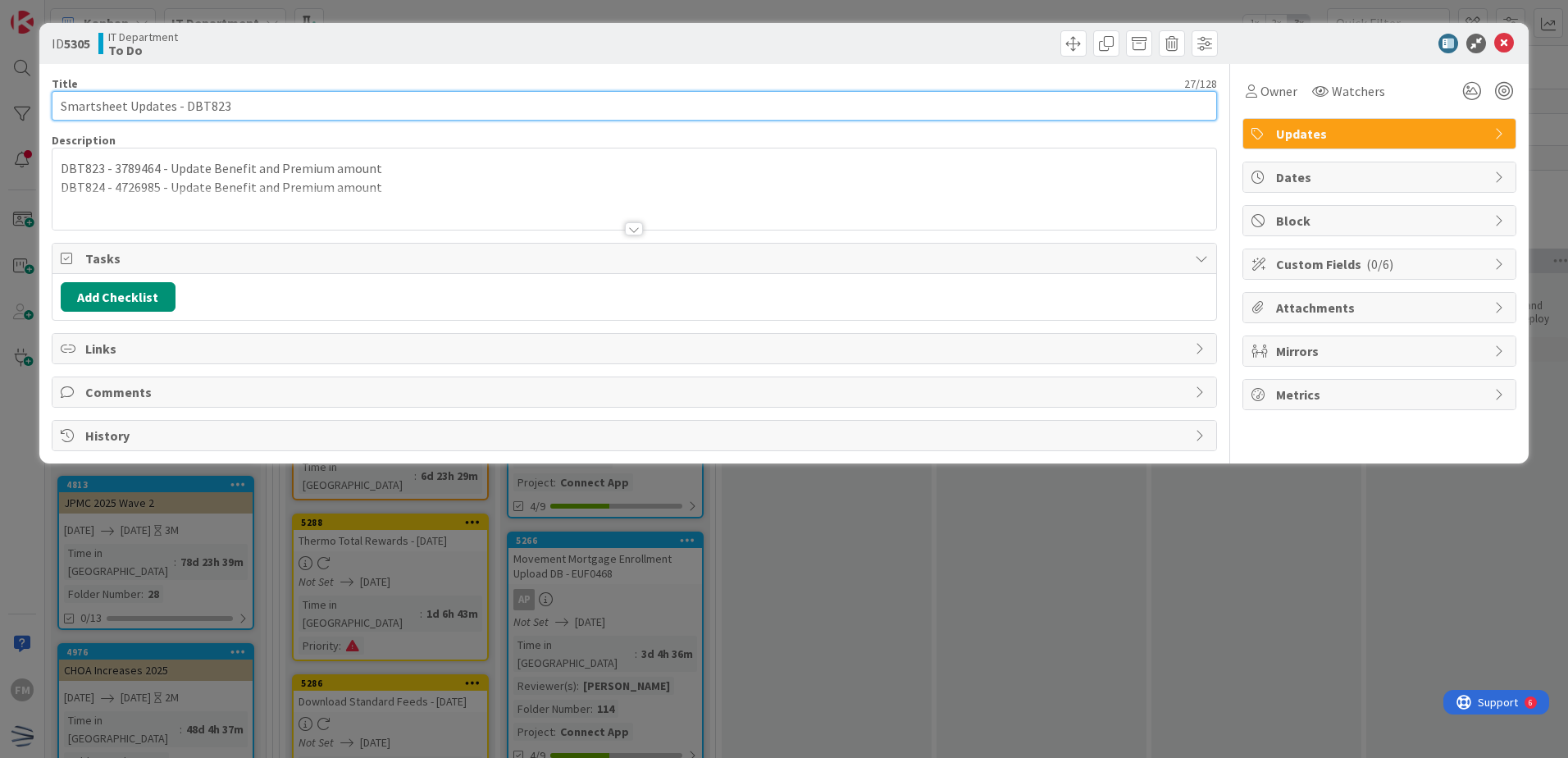
click at [253, 105] on input "Smartsheet Updates - DBT823" at bounding box center [634, 106] width 1165 height 30
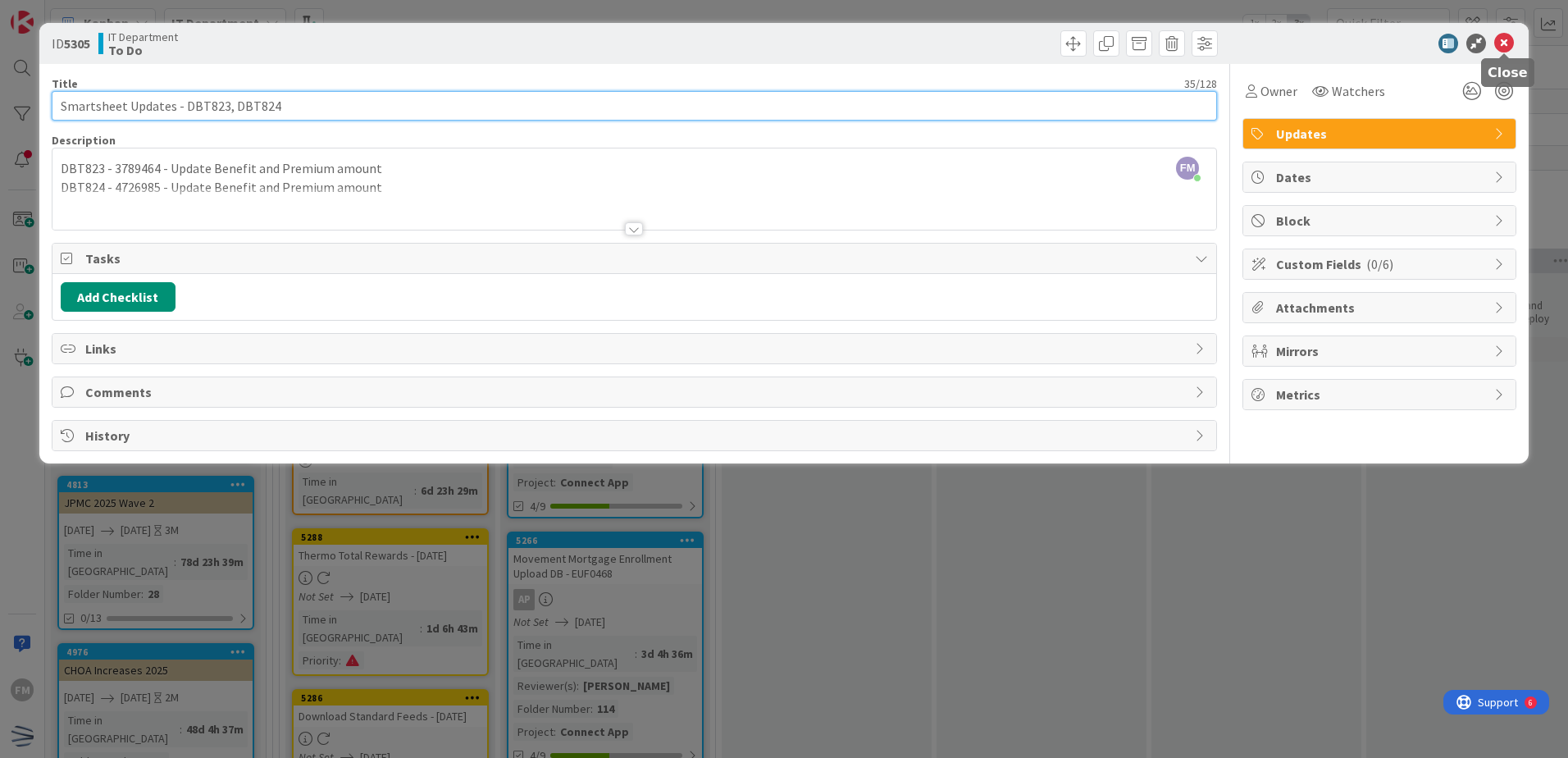
type input "Smartsheet Updates - DBT823, DBT824"
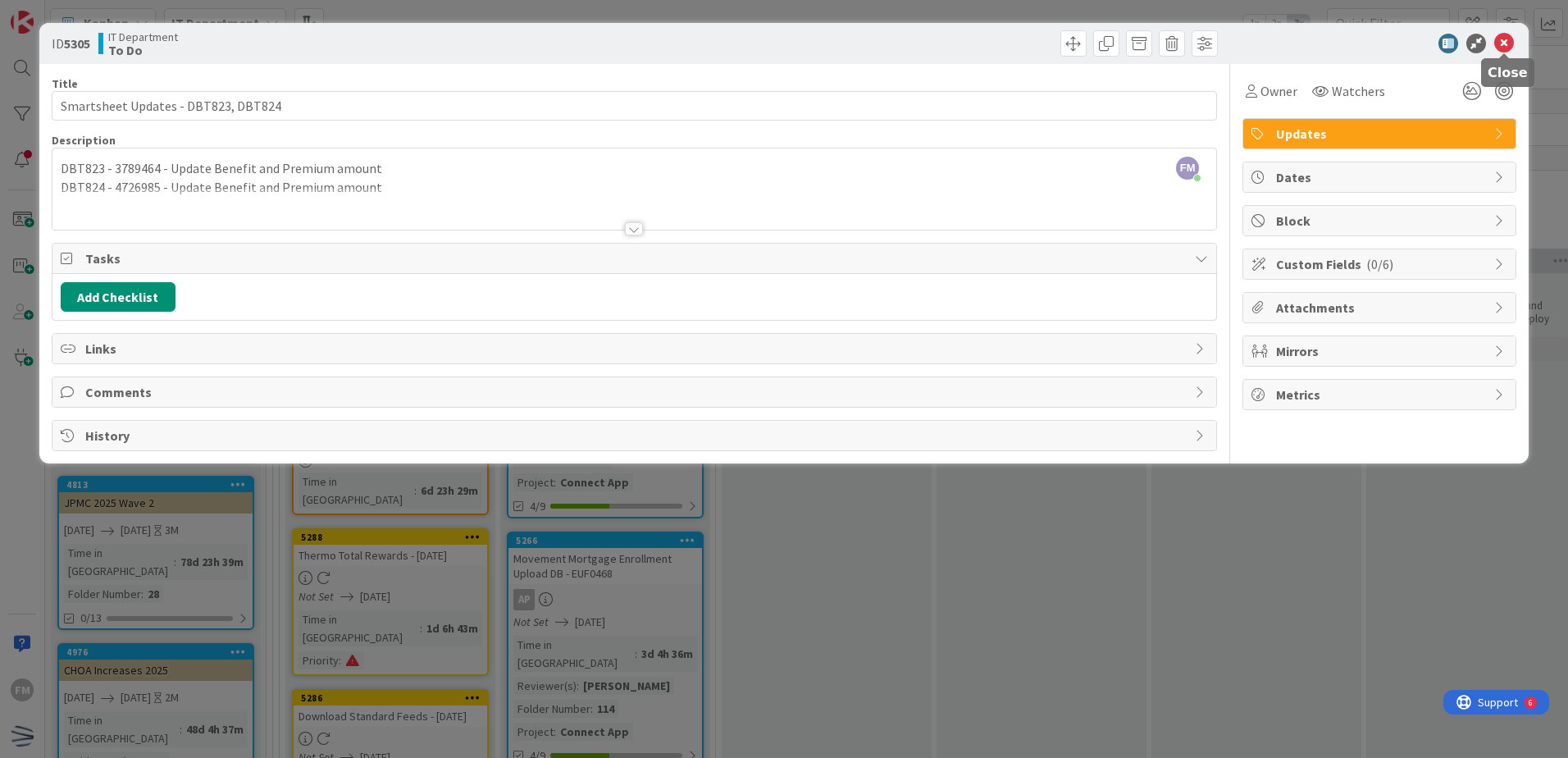
click at [1500, 40] on icon at bounding box center [1504, 44] width 20 height 20
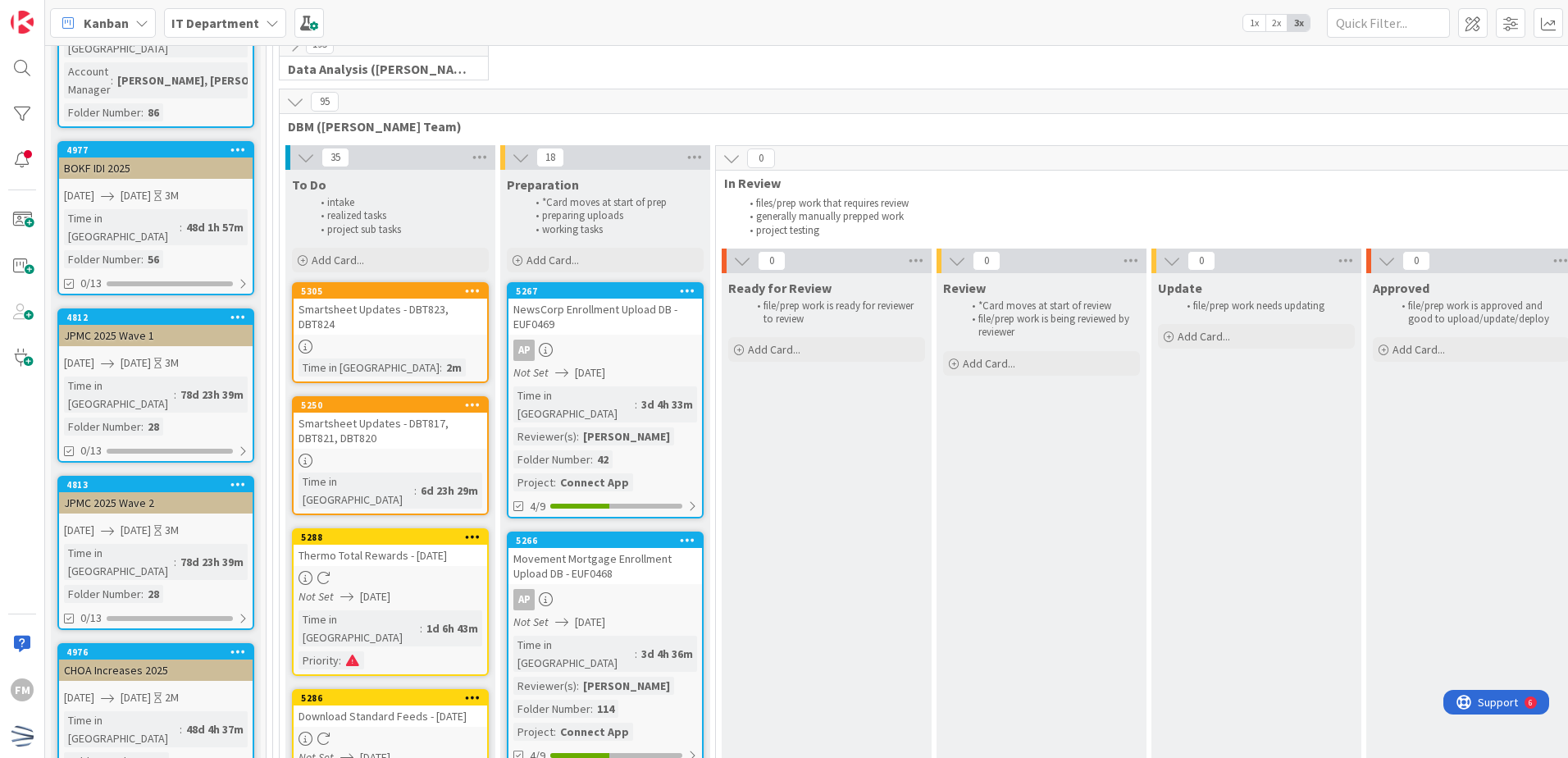
click at [452, 317] on div "Smartsheet Updates - DBT823, DBT824" at bounding box center [390, 316] width 194 height 36
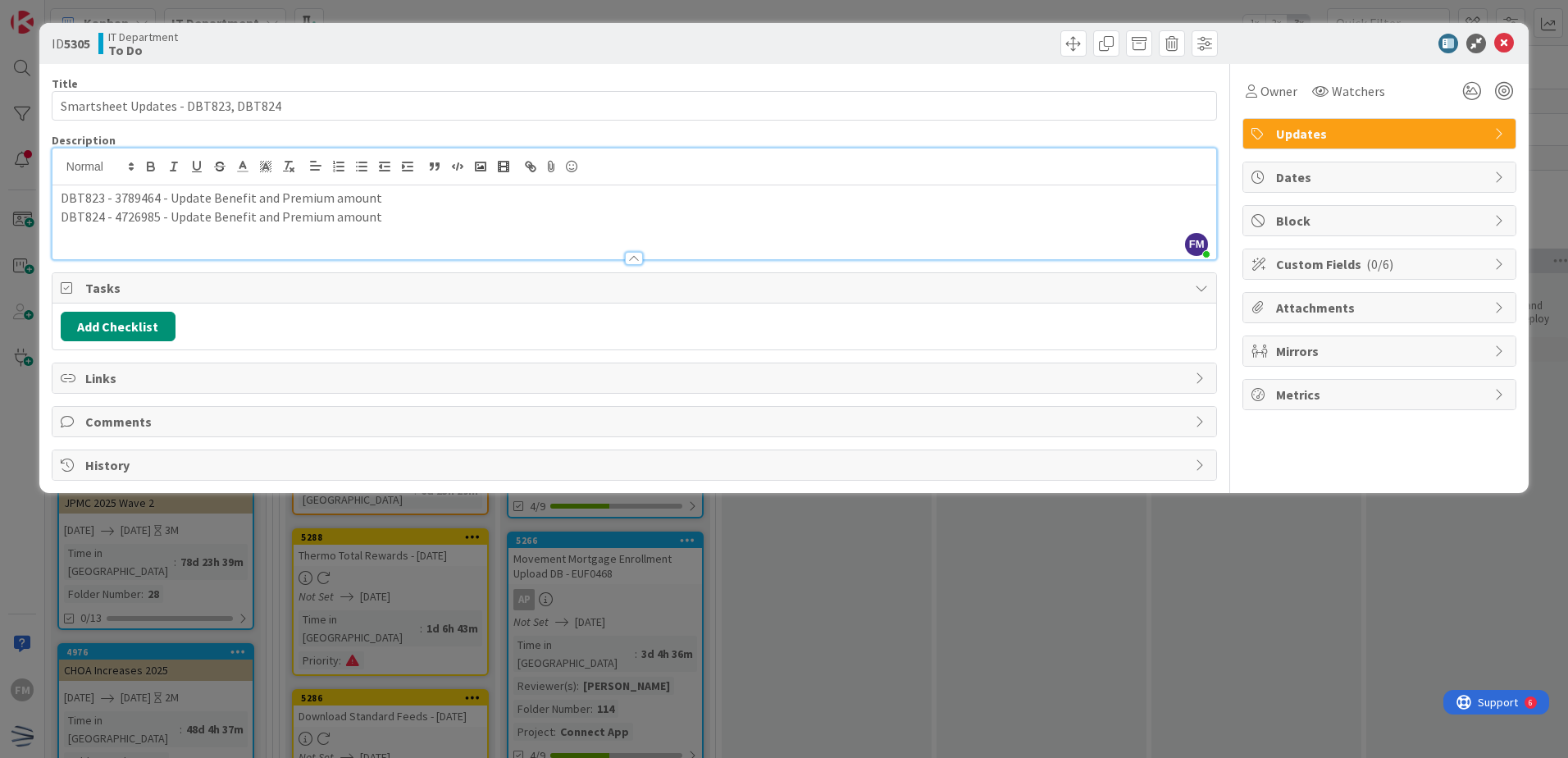
click at [387, 185] on div "FM [PERSON_NAME] just joined DBT823 - 3789464 - Update Benefit and Premium amou…" at bounding box center [634, 204] width 1164 height 110
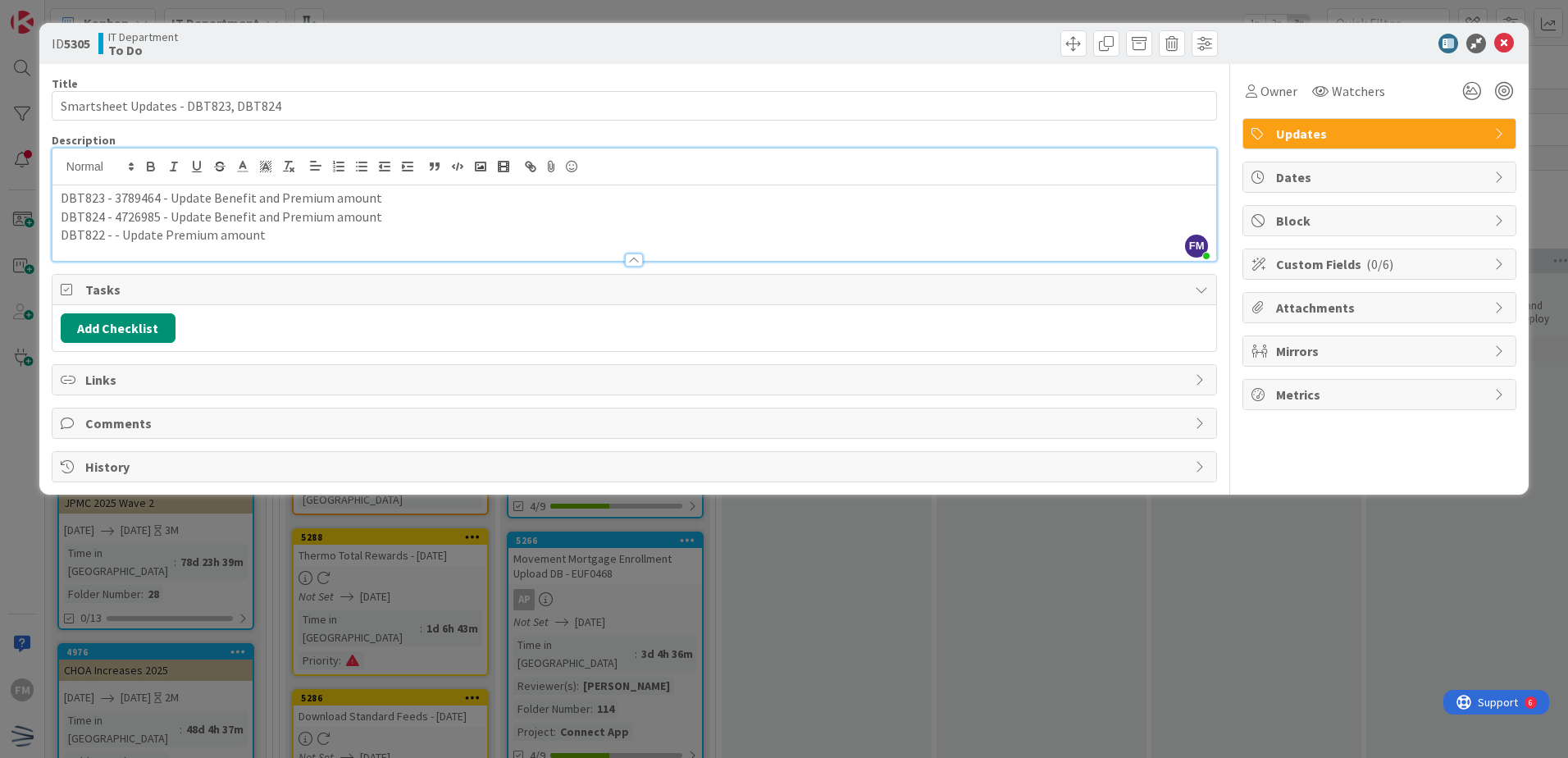
click at [109, 241] on p "DBT822 - - Update Premium amount" at bounding box center [634, 235] width 1147 height 19
drag, startPoint x: 1505, startPoint y: 47, endPoint x: 228, endPoint y: 180, distance: 1283.9
click at [228, 180] on div "ID 5305 IT Department To Do Title 35 / 128 Smartsheet Updates - DBT823, DBT824 …" at bounding box center [784, 259] width 1490 height 472
click at [83, 234] on p "DBT822 - 4778842 - Update Premium amount" at bounding box center [634, 235] width 1147 height 19
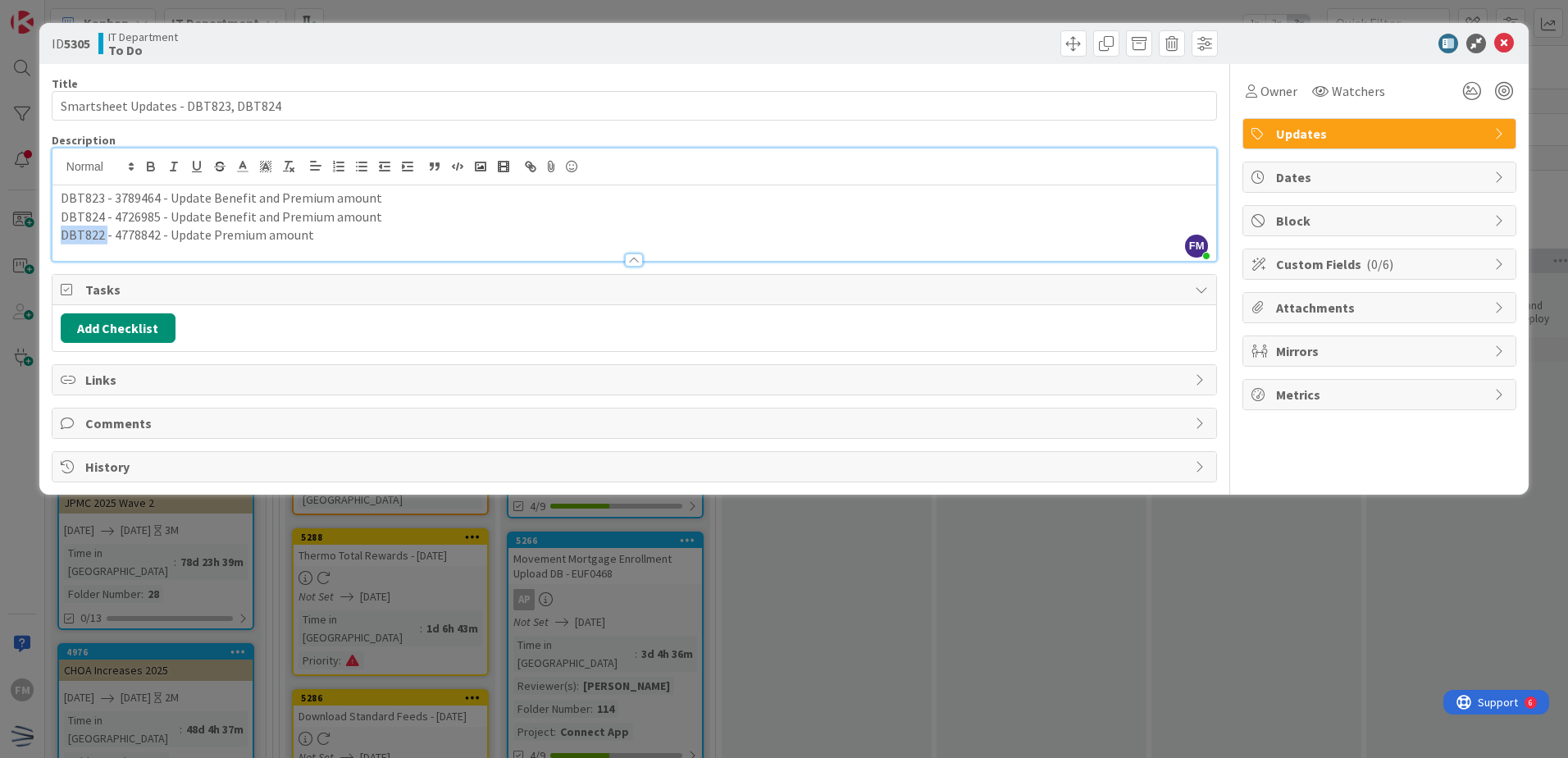
copy p "DBT822"
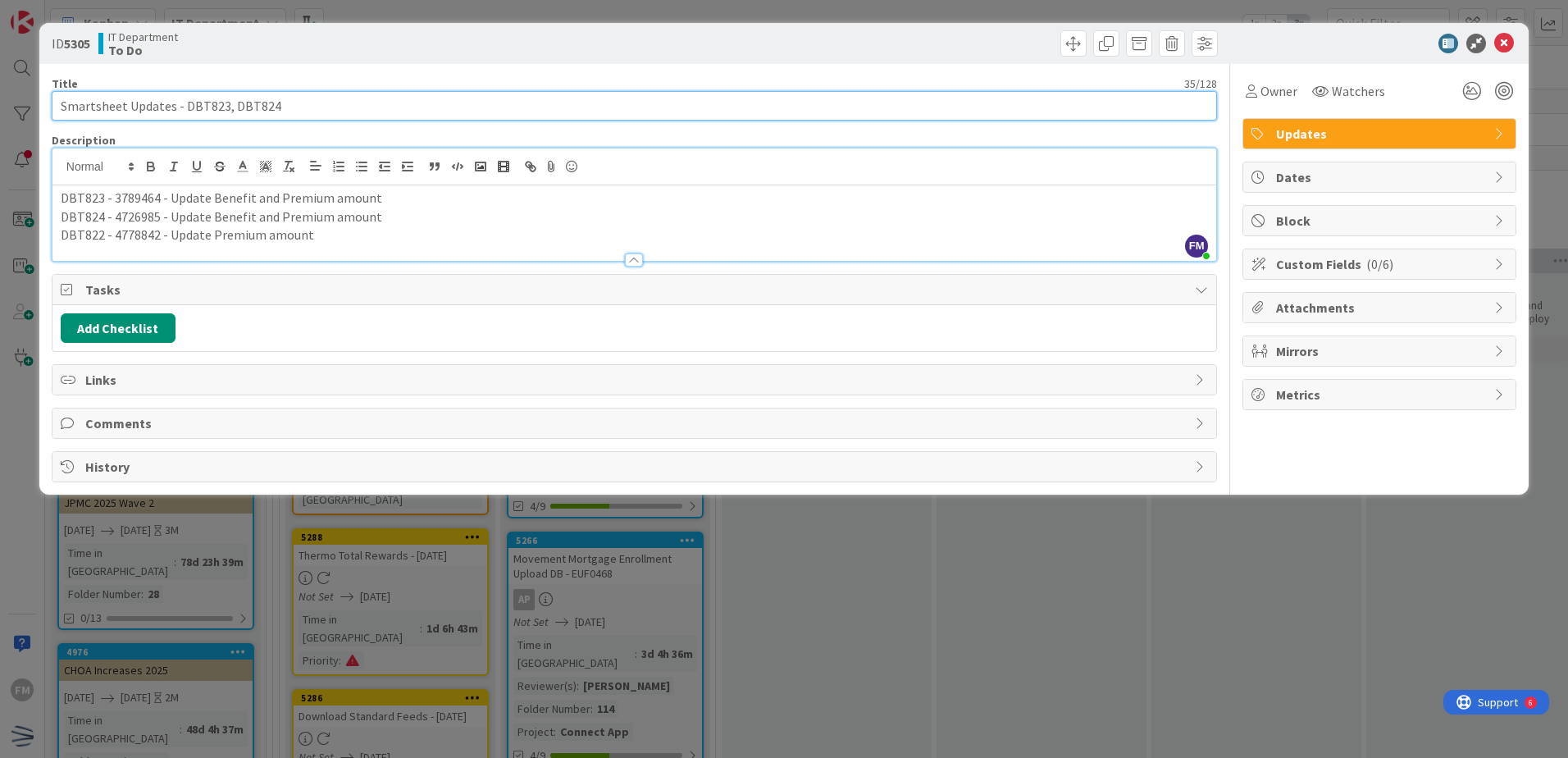
click at [306, 105] on input "Smartsheet Updates - DBT823, DBT824" at bounding box center [634, 106] width 1165 height 30
paste input "DBT822"
type input "Smartsheet Updates - DBT823, DBT824, DBT822"
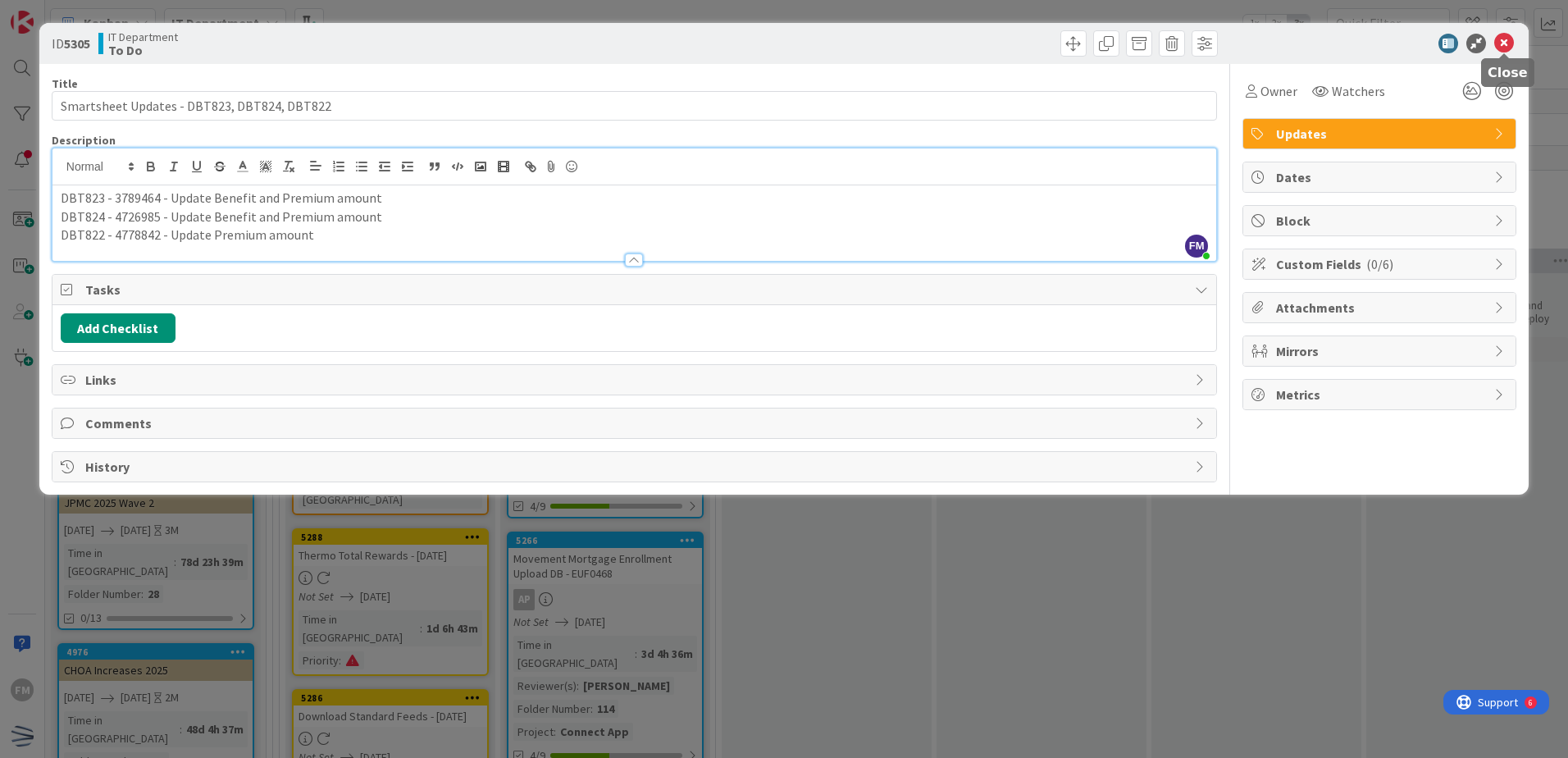
click at [1499, 41] on icon at bounding box center [1504, 44] width 20 height 20
